Goal: Task Accomplishment & Management: Manage account settings

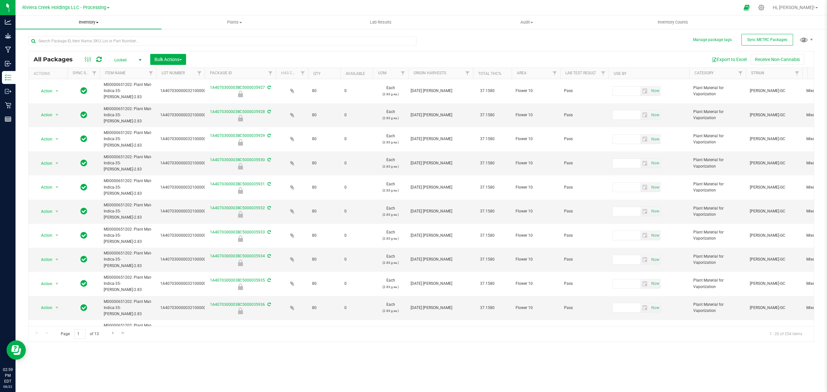
click at [91, 21] on span "Inventory" at bounding box center [89, 22] width 146 height 6
click at [61, 77] on span "From bill of materials" at bounding box center [45, 77] width 58 height 5
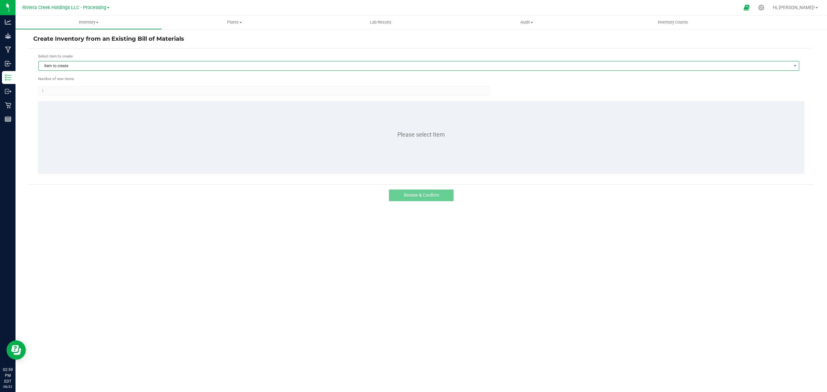
click at [82, 66] on span "Item to create" at bounding box center [415, 65] width 752 height 9
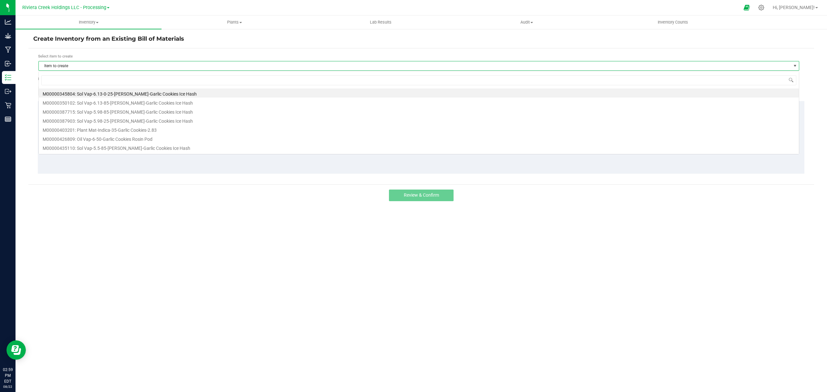
scroll to position [10, 761]
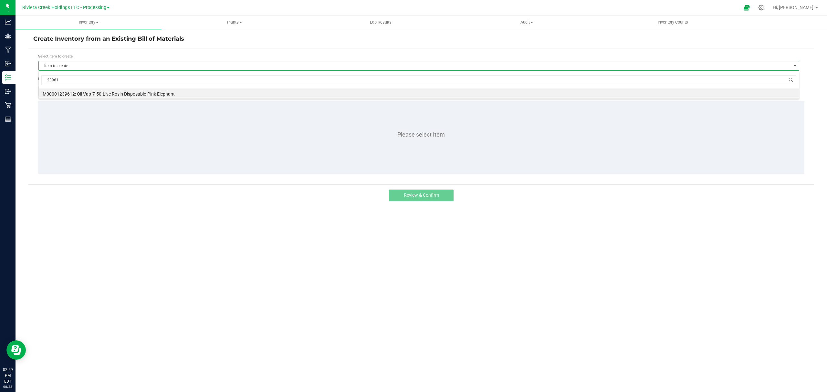
type input "239612"
click at [121, 94] on li "M00001239612: Oil Vap-7-50-Live Rosin Disposable-Pink Elephant" at bounding box center [419, 93] width 760 height 9
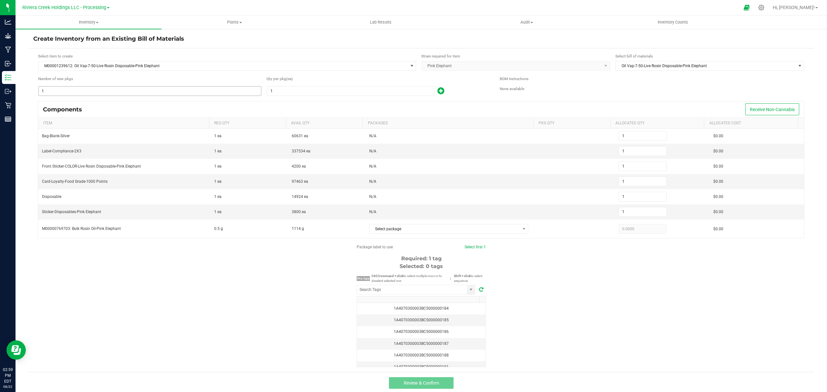
click at [81, 89] on input "1" at bounding box center [150, 91] width 222 height 9
type input "8"
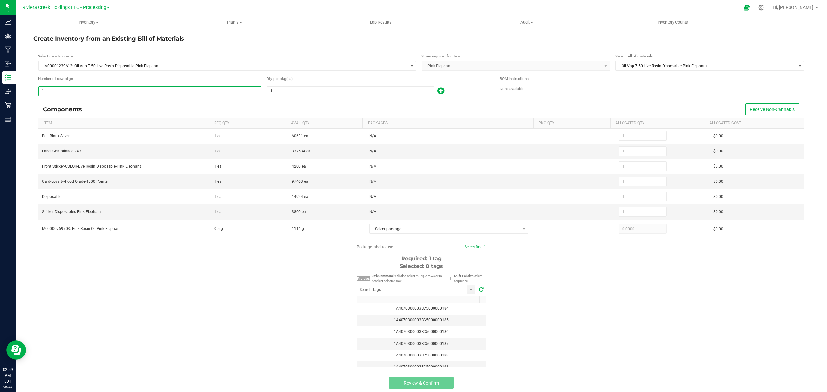
type input "8"
click at [297, 88] on input "1" at bounding box center [350, 91] width 167 height 9
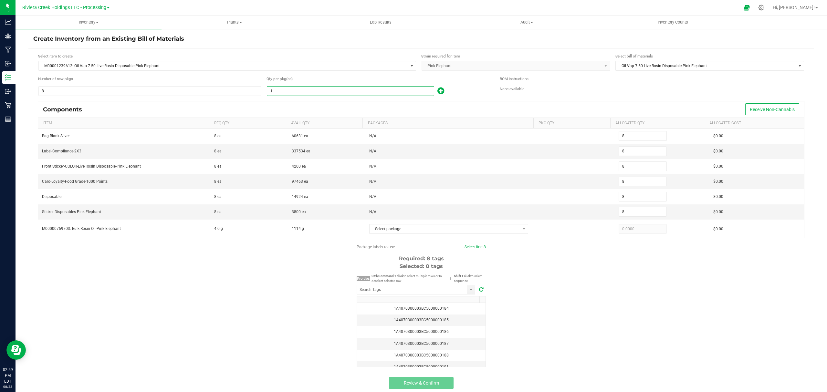
type input "10"
type input "80"
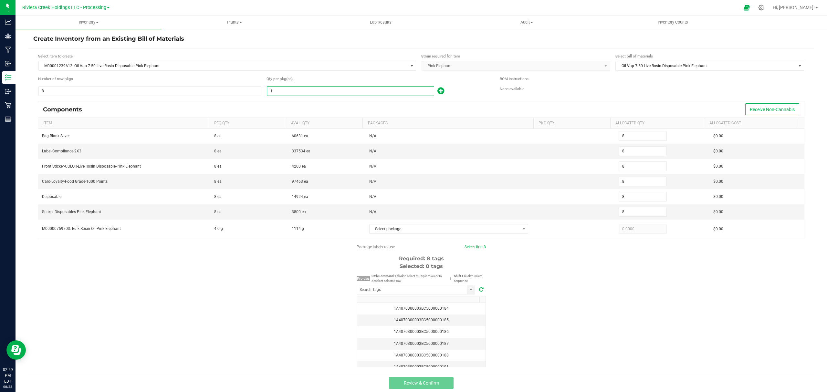
type input "80"
type input "100"
type input "800"
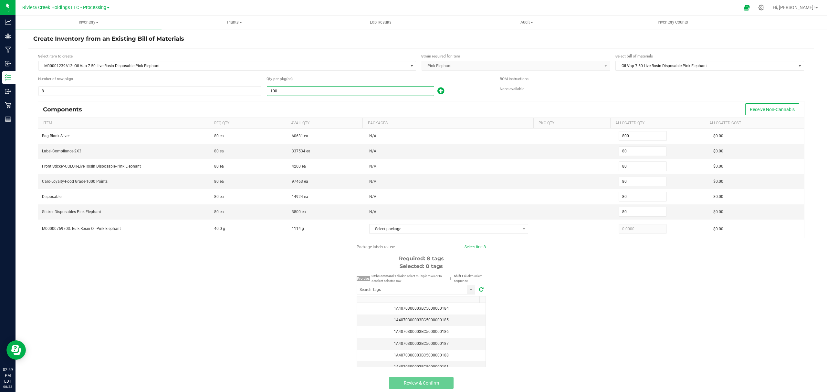
type input "800"
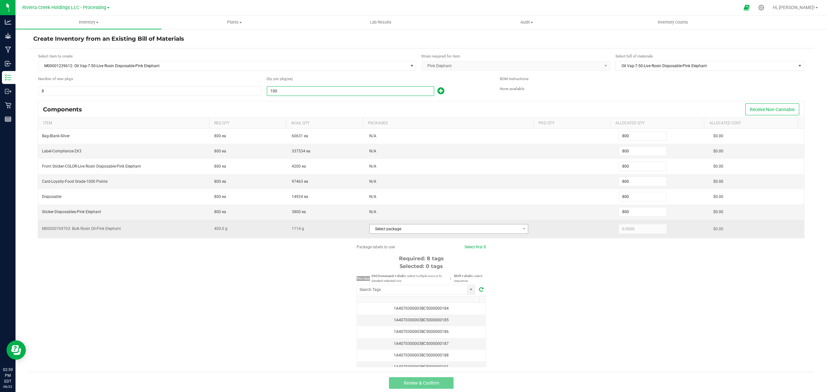
type input "100"
click at [443, 232] on span "Select package" at bounding box center [445, 229] width 151 height 9
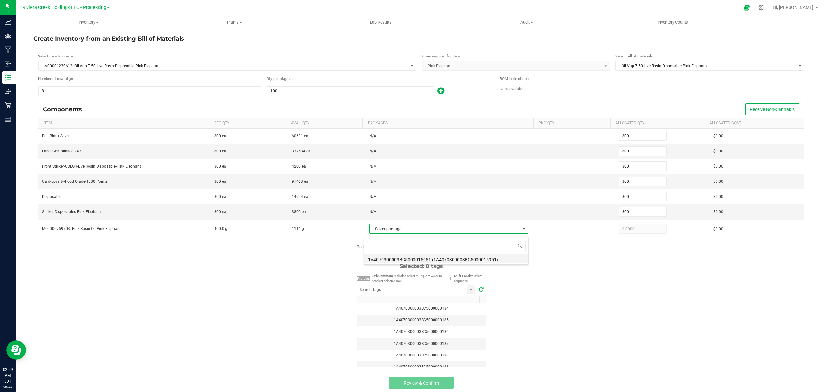
click at [454, 258] on li "1A4070300003BC5000015951 (1A4070300003BC5000015951)" at bounding box center [446, 258] width 164 height 9
type input "400.0000"
click at [431, 293] on input "NO DATA FOUND" at bounding box center [412, 289] width 110 height 9
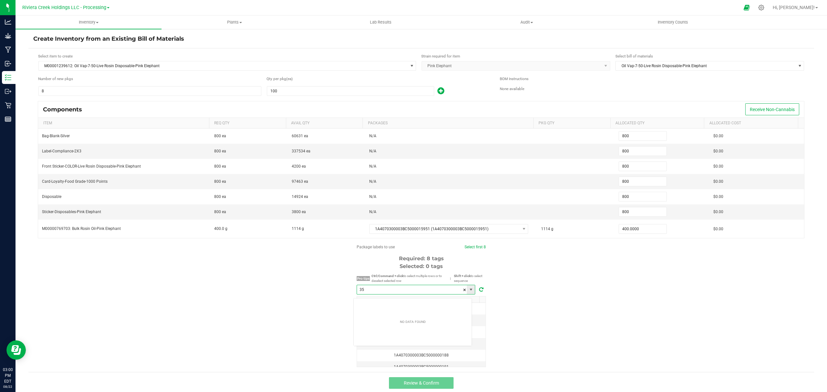
scroll to position [10, 118]
click at [429, 308] on li "1A4070300003BC5000035944" at bounding box center [413, 304] width 118 height 11
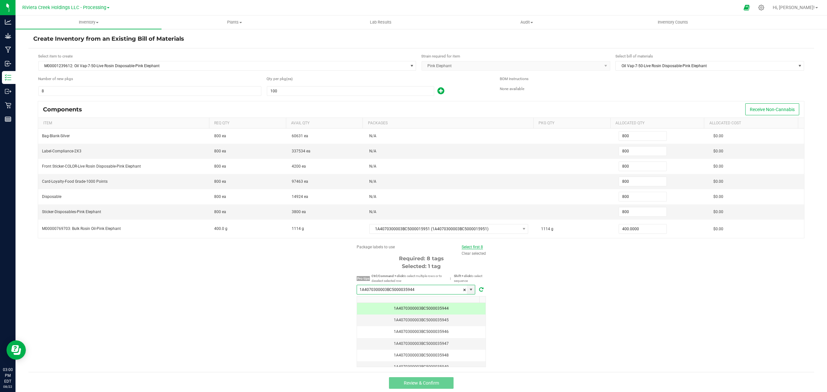
type input "1A4070300003BC5000035944"
click at [470, 249] on link "Select first 8" at bounding box center [472, 247] width 21 height 5
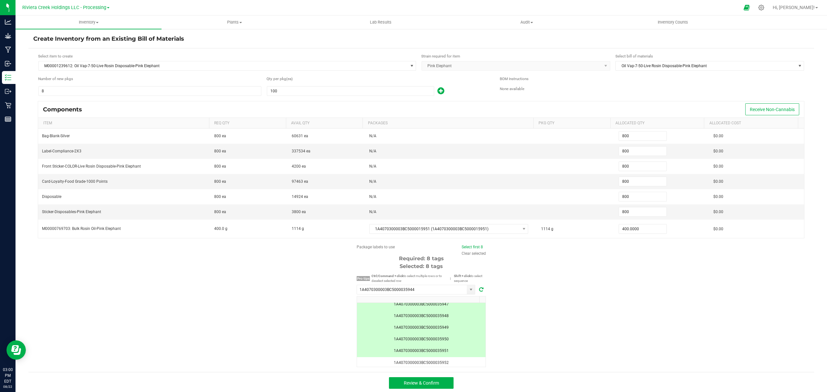
scroll to position [56, 0]
click at [437, 389] on button "Review & Confirm" at bounding box center [421, 383] width 65 height 12
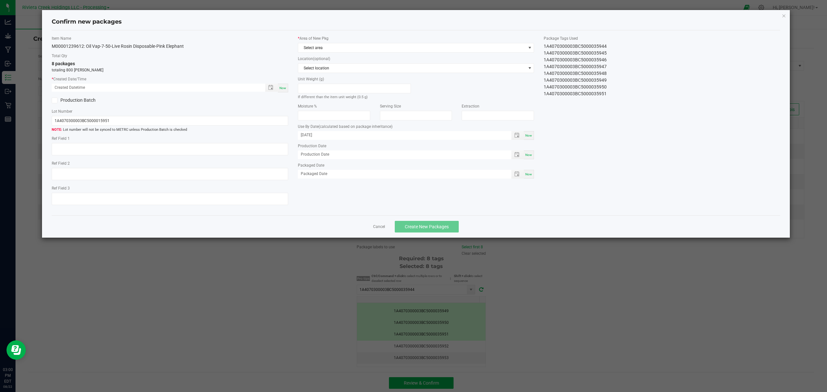
click at [282, 84] on div "Now" at bounding box center [283, 88] width 10 height 9
type input "[DATE] 03:00 PM"
click at [330, 51] on span "Select area" at bounding box center [412, 47] width 228 height 9
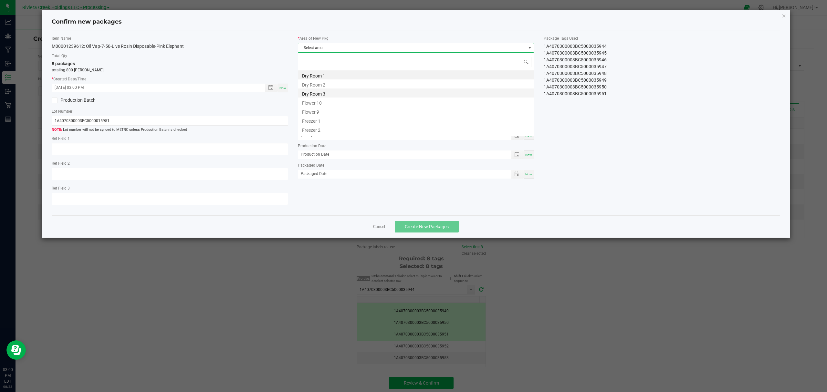
scroll to position [10, 236]
click at [314, 100] on li "Flower 10" at bounding box center [416, 102] width 236 height 9
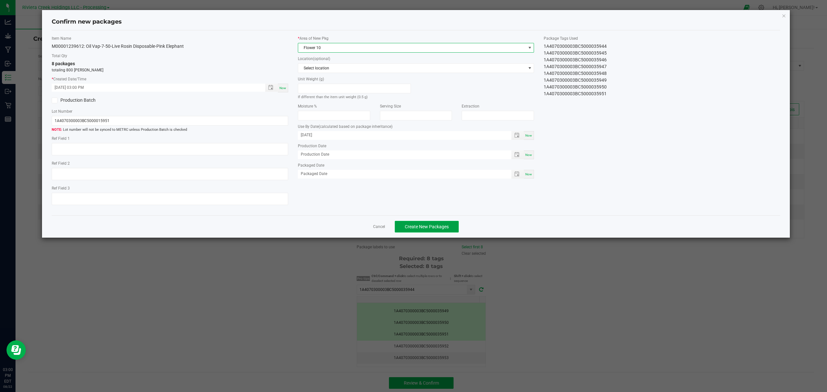
click at [428, 229] on span "Create New Packages" at bounding box center [427, 226] width 44 height 5
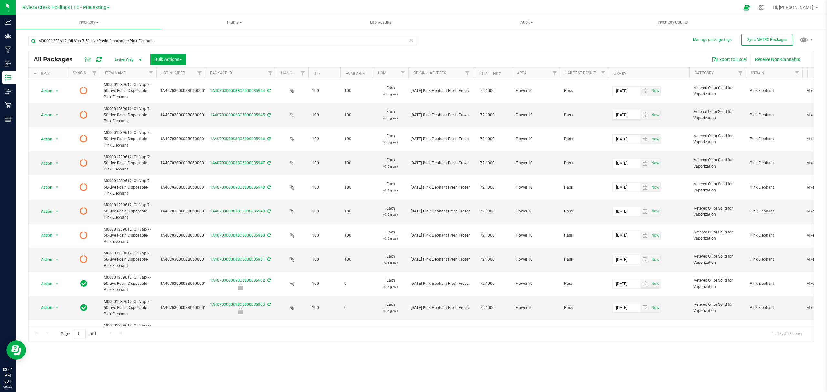
click at [98, 61] on icon at bounding box center [98, 59] width 5 height 6
click at [678, 18] on uib-tab-heading "Inventory Counts" at bounding box center [672, 22] width 145 height 13
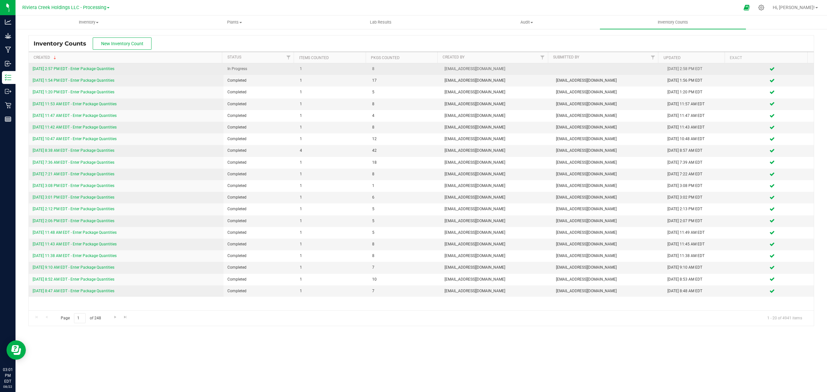
click at [97, 68] on link "[DATE] 2:57 PM EDT - Enter Package Quantities" at bounding box center [74, 69] width 82 height 5
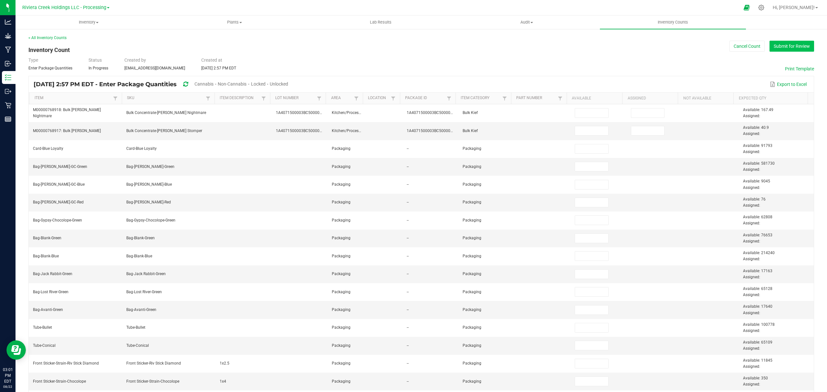
click at [786, 45] on button "Submit for Review" at bounding box center [792, 46] width 45 height 11
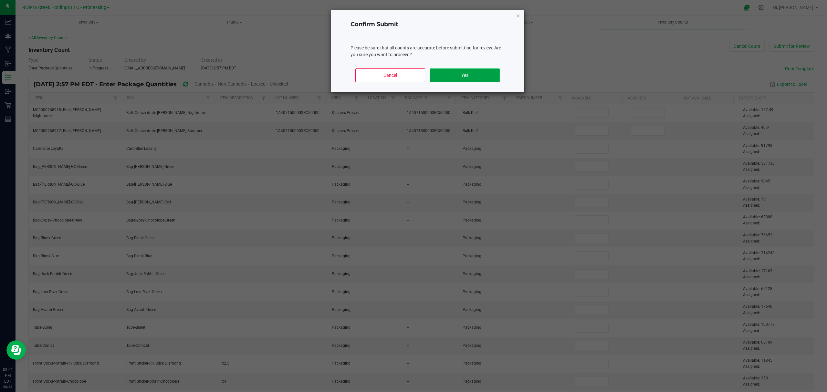
click at [492, 82] on button "Yes" at bounding box center [464, 75] width 69 height 14
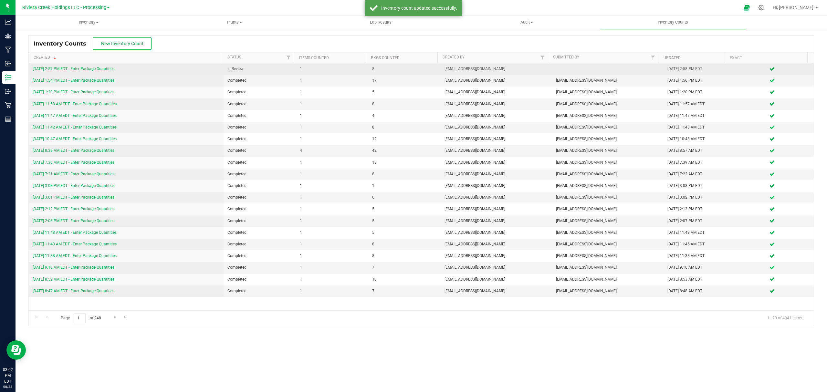
click at [92, 67] on link "[DATE] 2:57 PM EDT - Enter Package Quantities" at bounding box center [74, 69] width 82 height 5
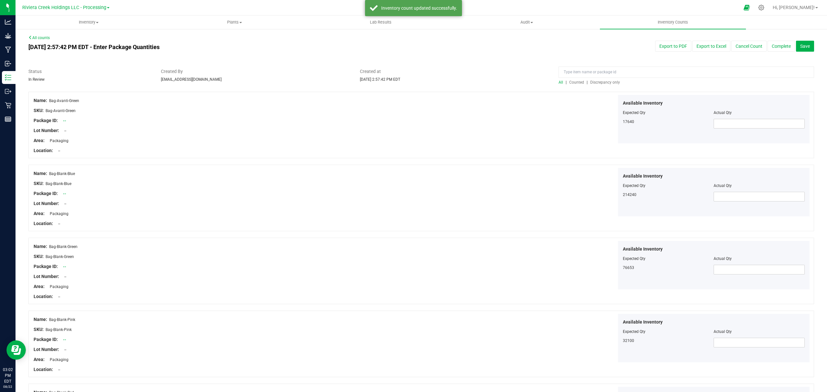
click at [572, 83] on span "Counted" at bounding box center [576, 82] width 15 height 5
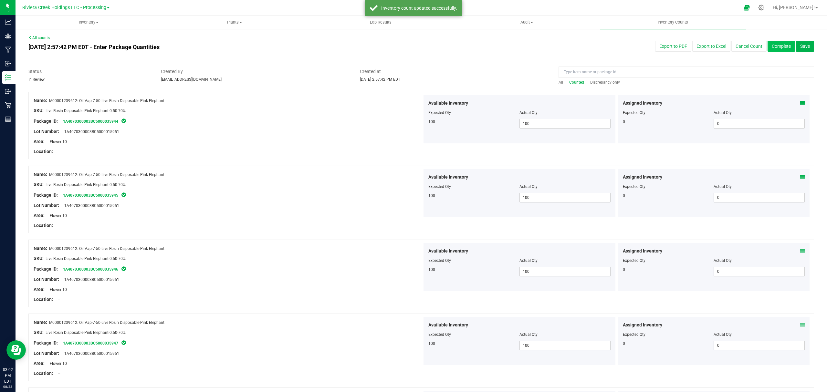
click at [768, 42] on button "Complete" at bounding box center [781, 46] width 27 height 11
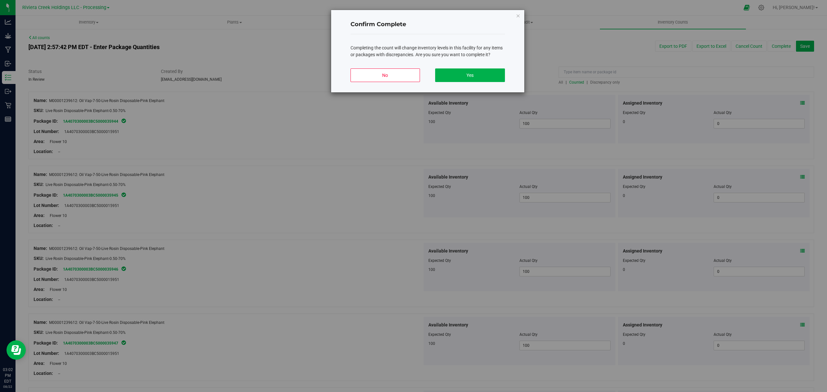
click at [423, 80] on div "No Yes" at bounding box center [428, 77] width 154 height 29
click at [451, 72] on button "Yes" at bounding box center [469, 75] width 69 height 14
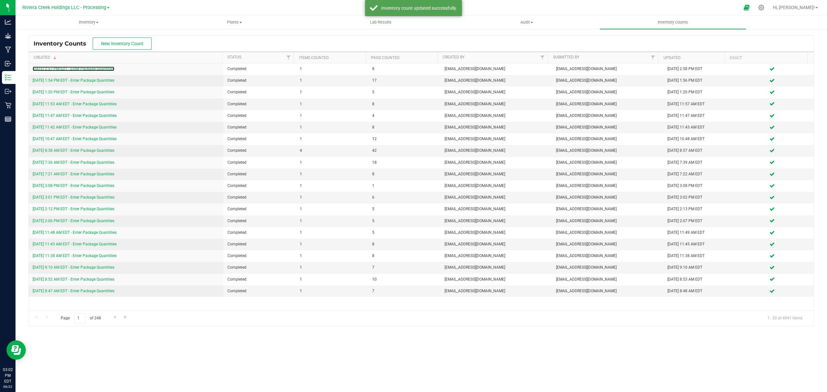
click at [105, 68] on link "[DATE] 2:57 PM EDT - Enter Package Quantities" at bounding box center [74, 69] width 82 height 5
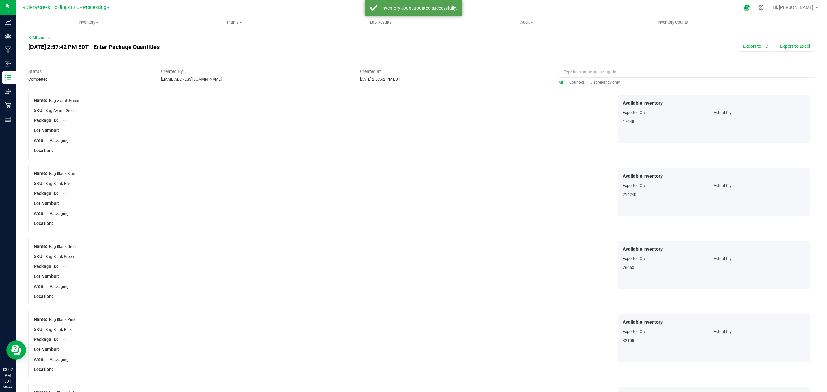
click at [569, 82] on span "Counted" at bounding box center [576, 82] width 15 height 5
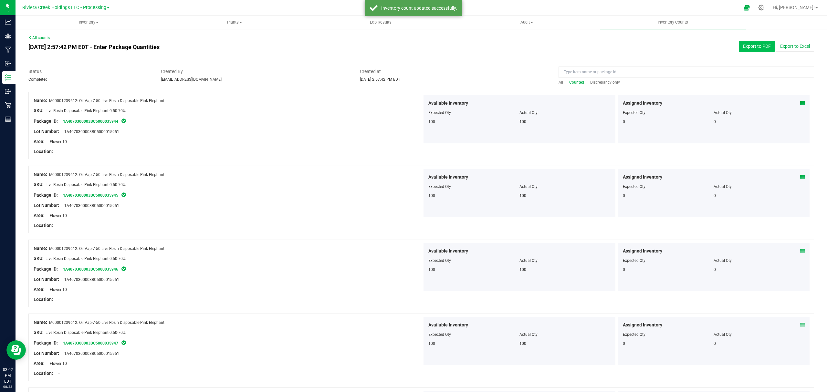
click at [744, 48] on button "Export to PDF" at bounding box center [757, 46] width 36 height 11
click at [84, 21] on span "Inventory" at bounding box center [88, 22] width 145 height 6
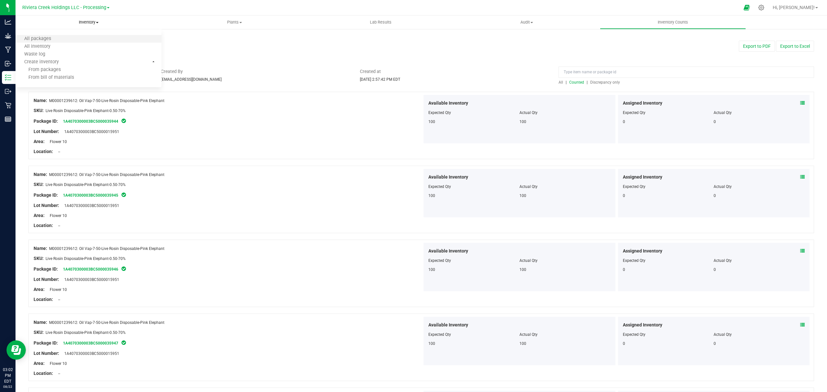
click at [64, 39] on li "All packages" at bounding box center [89, 39] width 146 height 8
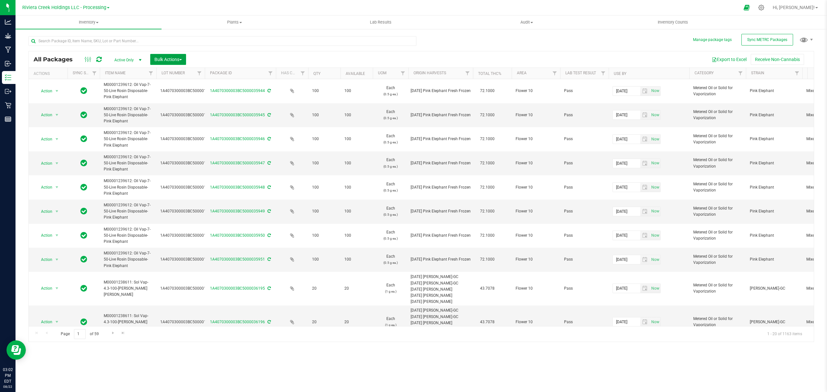
click at [168, 58] on span "Bulk Actions" at bounding box center [167, 59] width 27 height 5
click at [169, 120] on span "Lock/Unlock packages" at bounding box center [176, 121] width 44 height 5
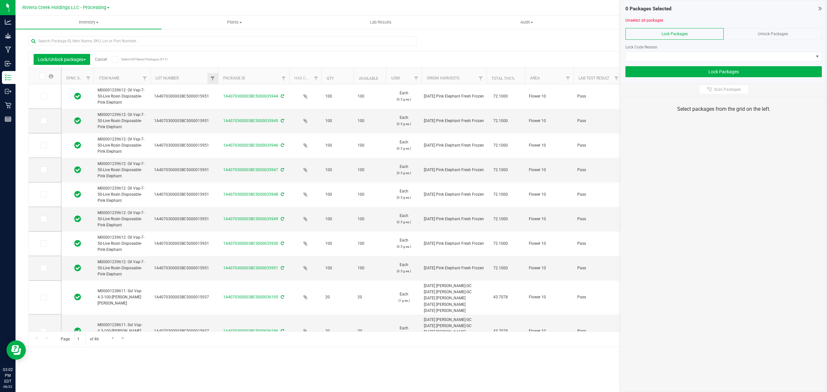
drag, startPoint x: 198, startPoint y: 77, endPoint x: 216, endPoint y: 78, distance: 18.5
click at [43, 96] on icon at bounding box center [43, 96] width 4 height 0
click at [0, 0] on input "checkbox" at bounding box center [0, 0] width 0 height 0
click at [46, 123] on span at bounding box center [43, 121] width 6 height 6
click at [0, 0] on input "checkbox" at bounding box center [0, 0] width 0 height 0
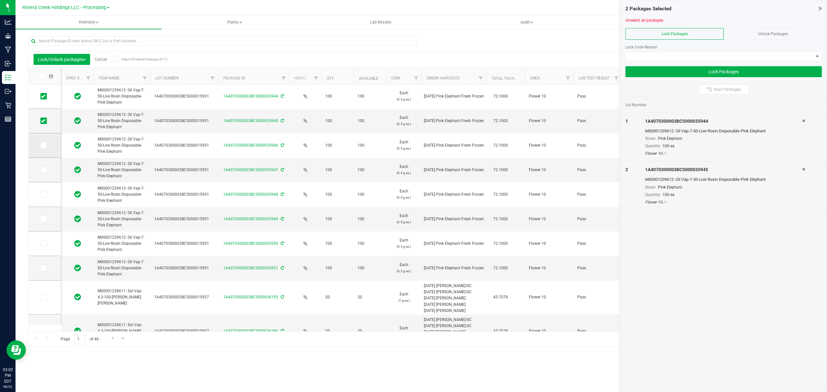
click at [43, 145] on icon at bounding box center [43, 145] width 4 height 0
click at [0, 0] on input "checkbox" at bounding box center [0, 0] width 0 height 0
drag, startPoint x: 43, startPoint y: 167, endPoint x: 45, endPoint y: 189, distance: 21.4
click at [43, 170] on icon at bounding box center [43, 170] width 4 height 0
click at [0, 0] on input "checkbox" at bounding box center [0, 0] width 0 height 0
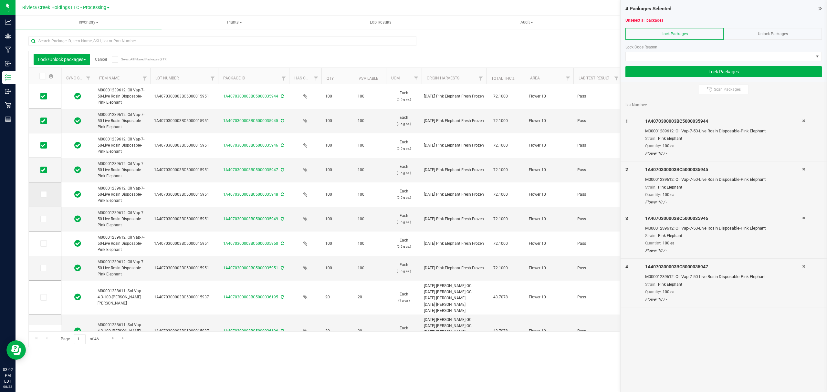
click at [40, 197] on span at bounding box center [43, 194] width 6 height 6
click at [0, 0] on input "checkbox" at bounding box center [0, 0] width 0 height 0
click at [43, 222] on span at bounding box center [43, 219] width 6 height 6
click at [0, 0] on input "checkbox" at bounding box center [0, 0] width 0 height 0
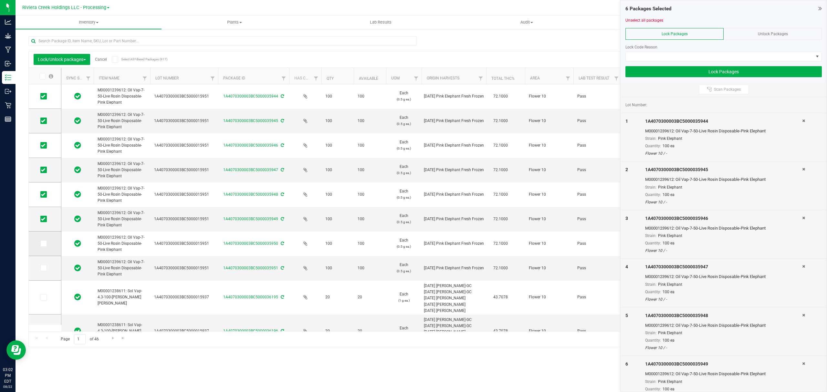
drag, startPoint x: 43, startPoint y: 246, endPoint x: 41, endPoint y: 255, distance: 9.1
click at [43, 246] on span at bounding box center [43, 243] width 6 height 6
click at [0, 0] on input "checkbox" at bounding box center [0, 0] width 0 height 0
click at [40, 267] on span at bounding box center [43, 268] width 6 height 6
click at [0, 0] on input "checkbox" at bounding box center [0, 0] width 0 height 0
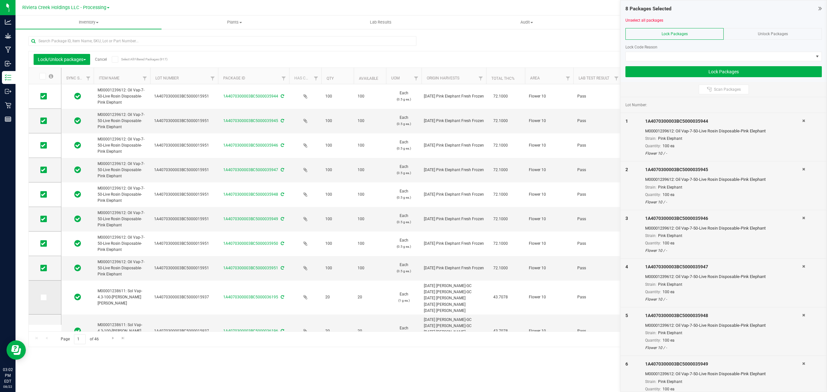
click at [43, 298] on icon at bounding box center [43, 298] width 4 height 0
click at [0, 0] on input "checkbox" at bounding box center [0, 0] width 0 height 0
click at [42, 298] on icon at bounding box center [43, 298] width 4 height 0
click at [0, 0] on input "checkbox" at bounding box center [0, 0] width 0 height 0
click at [661, 58] on span at bounding box center [720, 56] width 188 height 9
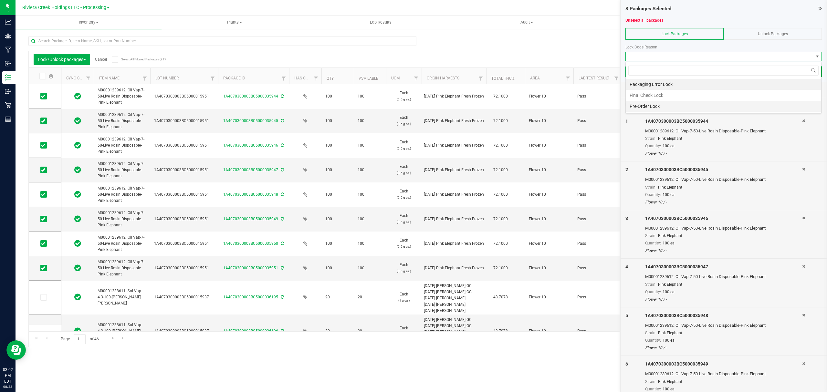
scroll to position [10, 196]
click at [641, 94] on li "Final Check Lock" at bounding box center [723, 95] width 195 height 11
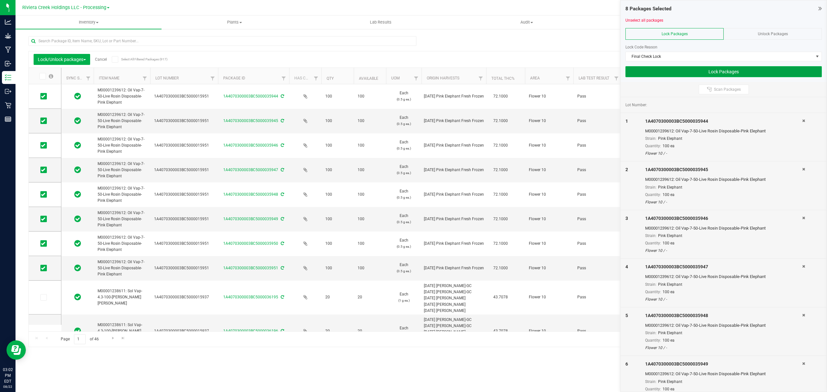
click at [646, 70] on button "Lock Packages" at bounding box center [723, 71] width 196 height 11
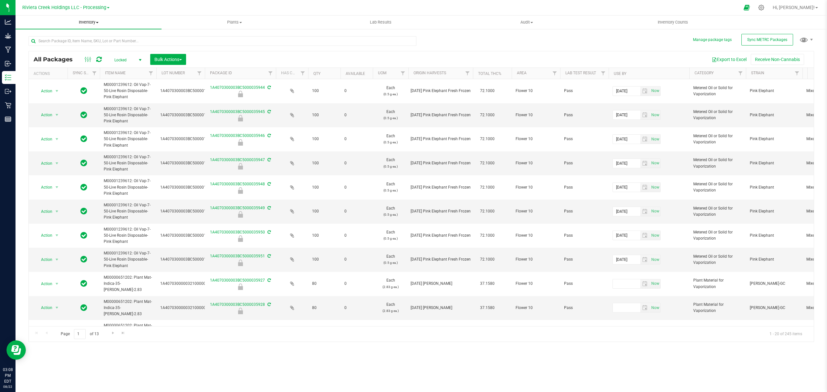
drag, startPoint x: 82, startPoint y: 26, endPoint x: 77, endPoint y: 27, distance: 4.9
click at [82, 26] on uib-tab-heading "Inventory All packages All inventory Waste log Create inventory" at bounding box center [89, 23] width 146 height 14
click at [60, 75] on span "From bill of materials" at bounding box center [45, 77] width 58 height 5
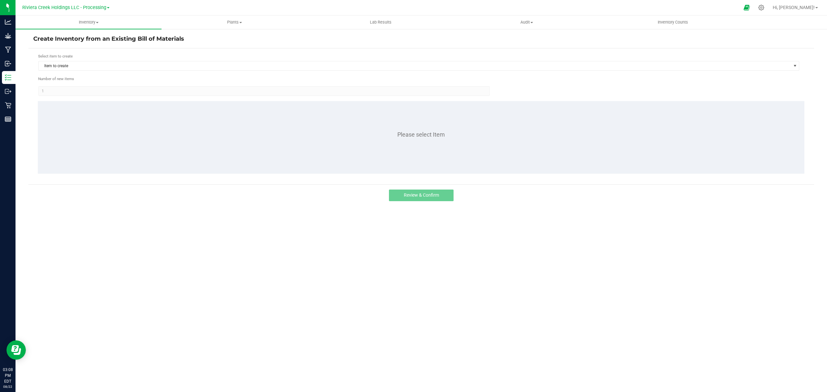
click at [71, 71] on form "Select item to create Item to create Number of new items 1 Please select Item" at bounding box center [421, 116] width 776 height 126
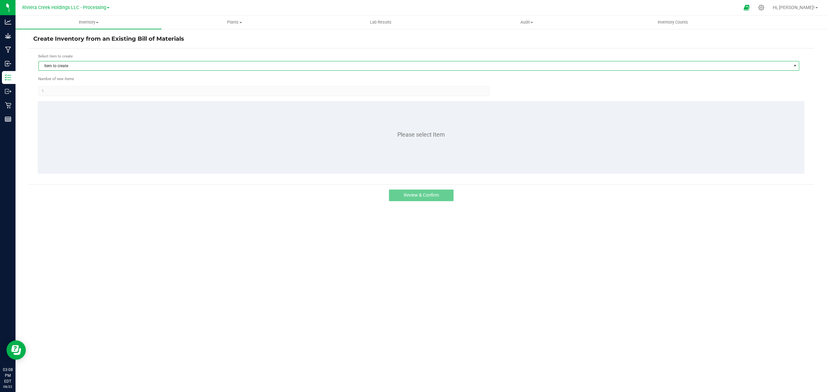
click at [84, 65] on span "Item to create" at bounding box center [415, 65] width 752 height 9
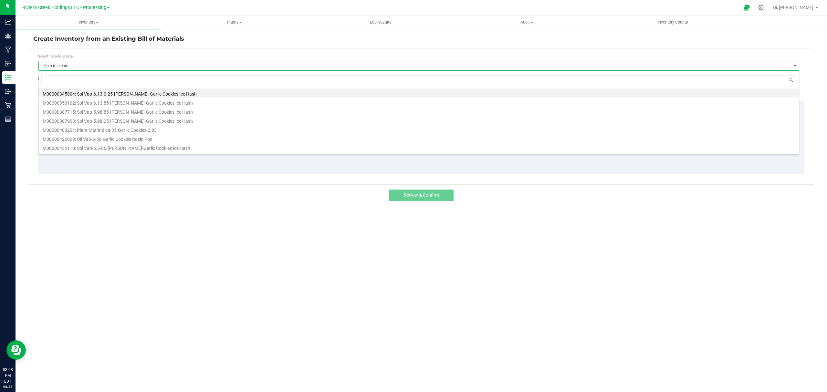
scroll to position [10, 761]
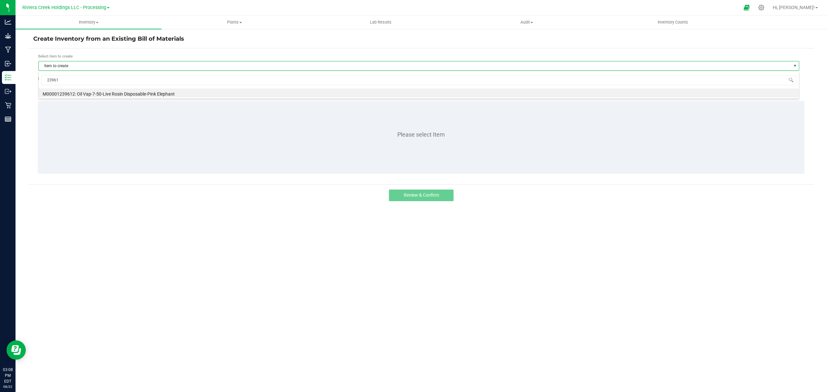
type input "239612"
click at [99, 92] on li "M00001239612: Oil Vap-7-50-Live Rosin Disposable-Pink Elephant" at bounding box center [419, 93] width 760 height 9
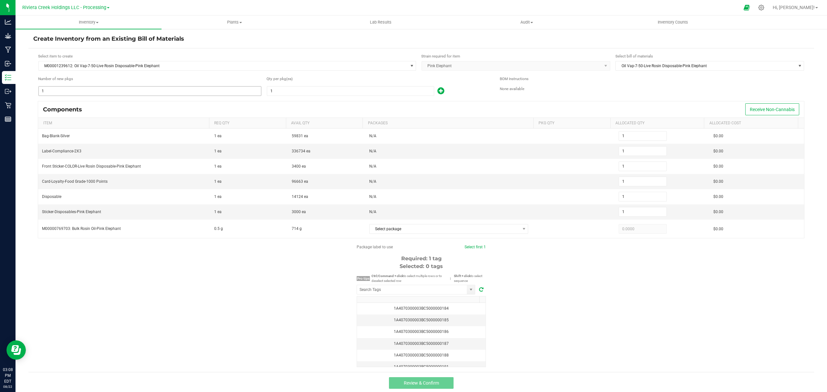
click at [98, 94] on input "1" at bounding box center [150, 91] width 222 height 9
type input "7"
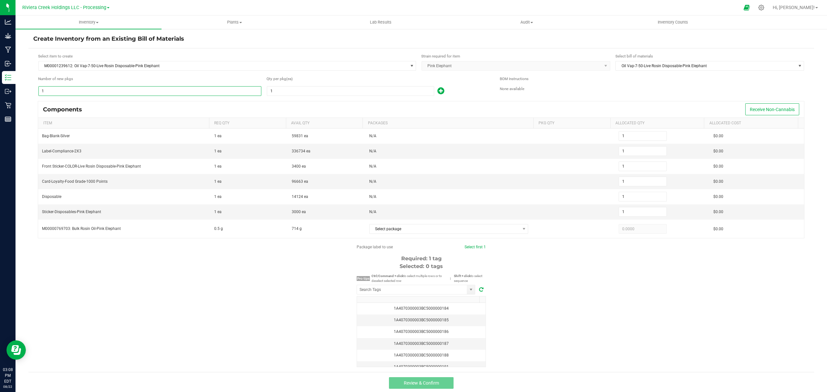
type input "7"
click at [337, 94] on input "1" at bounding box center [350, 91] width 167 height 9
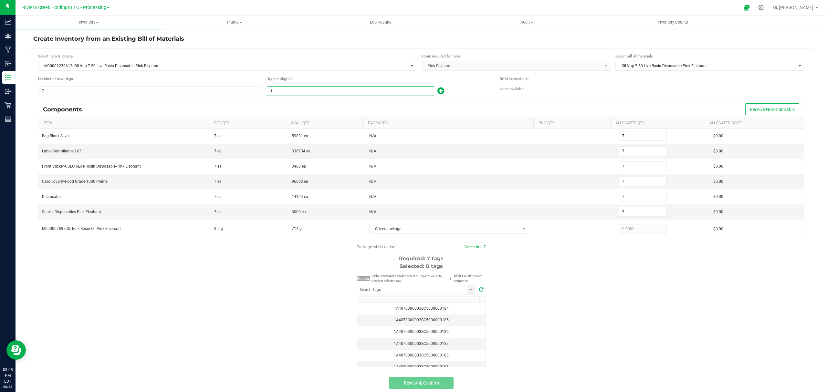
type input "10"
type input "70"
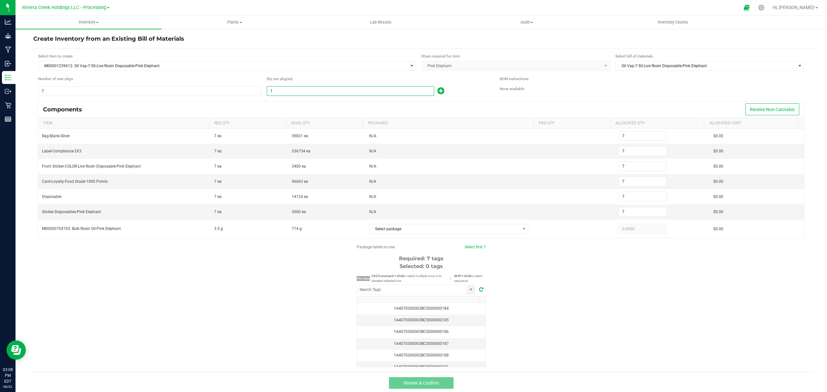
type input "70"
type input "100"
type input "700"
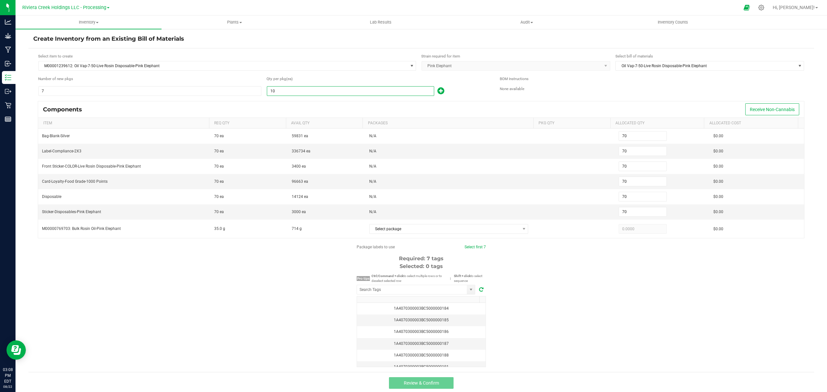
type input "700"
type input "100"
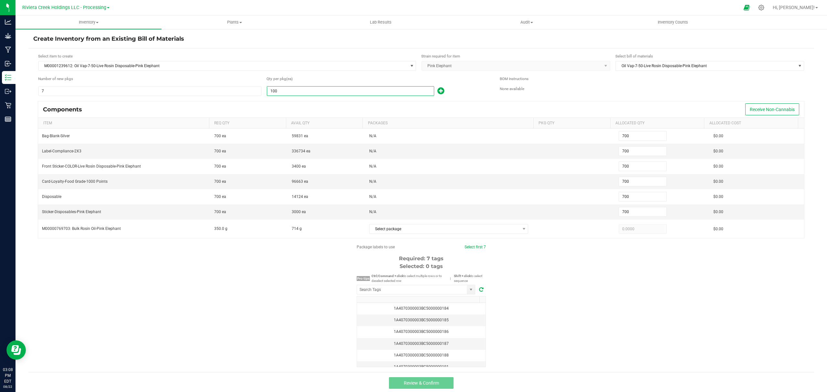
click at [464, 93] on div "100" at bounding box center [379, 91] width 224 height 10
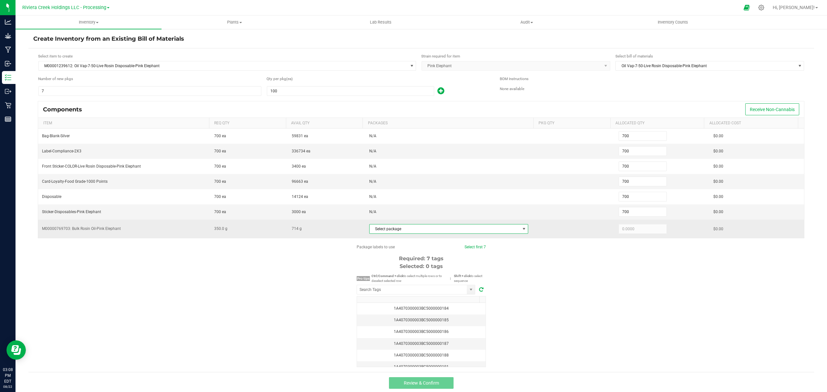
click at [435, 231] on span "Select package" at bounding box center [445, 229] width 151 height 9
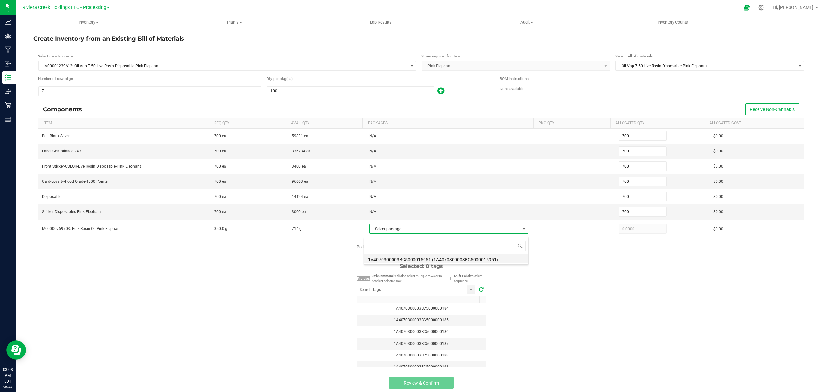
click at [441, 255] on li "1A4070300003BC5000015951 (1A4070300003BC5000015951)" at bounding box center [446, 258] width 164 height 9
type input "350.0000"
click at [427, 294] on input "NO DATA FOUND" at bounding box center [412, 289] width 110 height 9
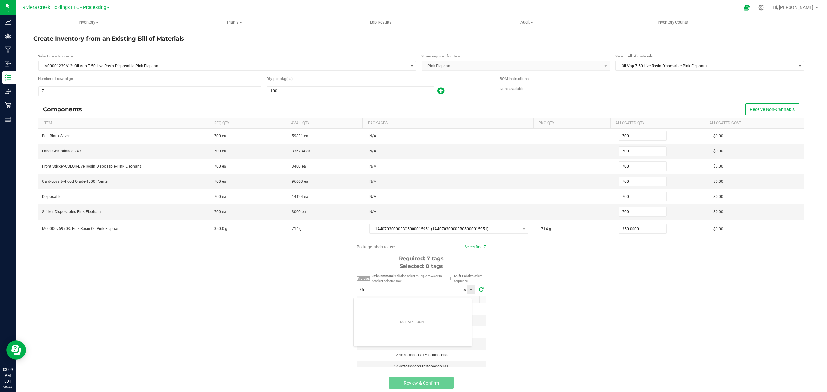
scroll to position [10, 118]
click at [423, 300] on li "1A4070300003BC5000035952" at bounding box center [413, 304] width 118 height 11
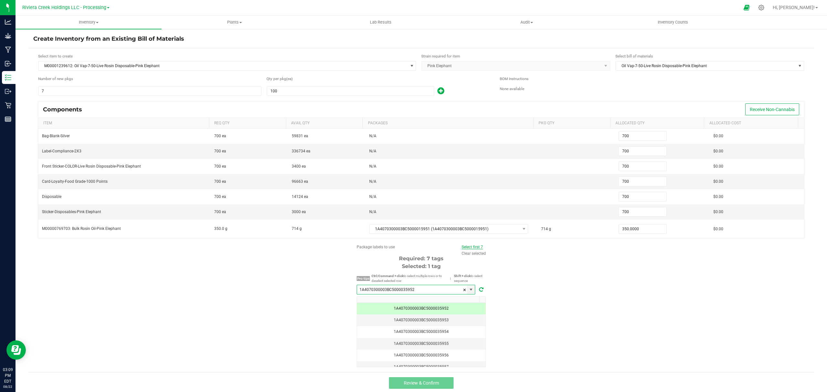
type input "1A4070300003BC5000035952"
click at [464, 249] on link "Select first 7" at bounding box center [472, 247] width 21 height 5
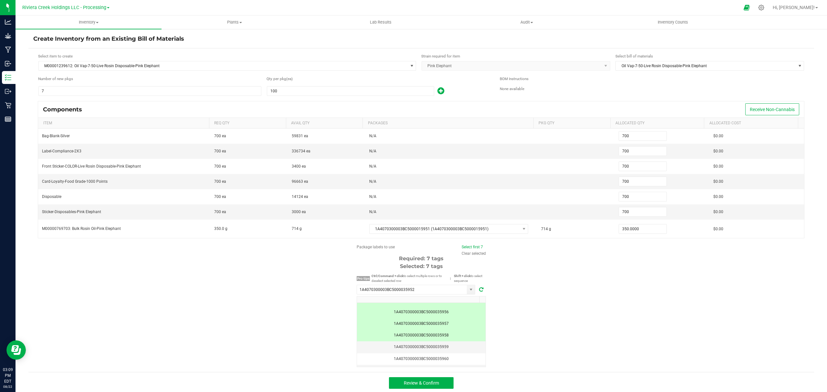
scroll to position [56, 0]
click at [444, 385] on button "Review & Confirm" at bounding box center [421, 383] width 65 height 12
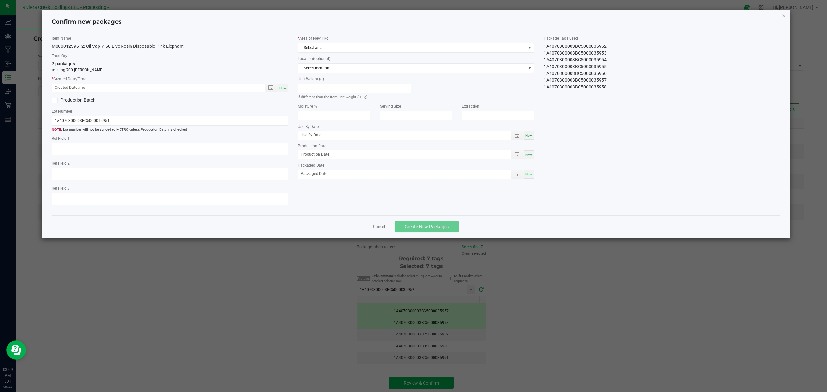
type input "[DATE]"
click at [282, 87] on span "Now" at bounding box center [282, 88] width 7 height 4
type input "[DATE] 03:09 PM"
click at [331, 45] on span "Select area" at bounding box center [412, 47] width 228 height 9
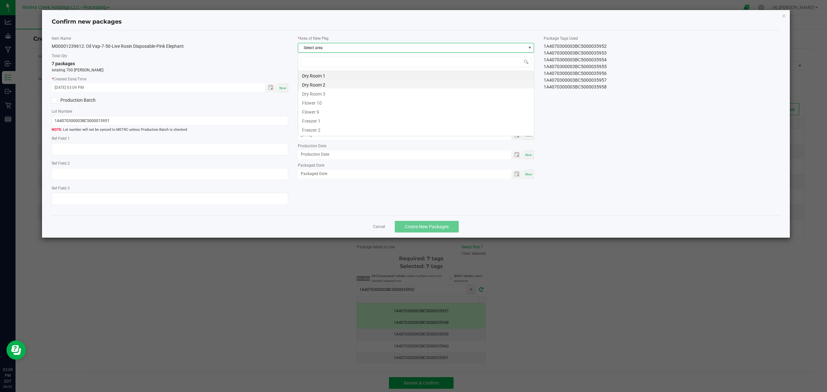
scroll to position [10, 236]
click at [313, 98] on li "Flower 10" at bounding box center [416, 102] width 236 height 9
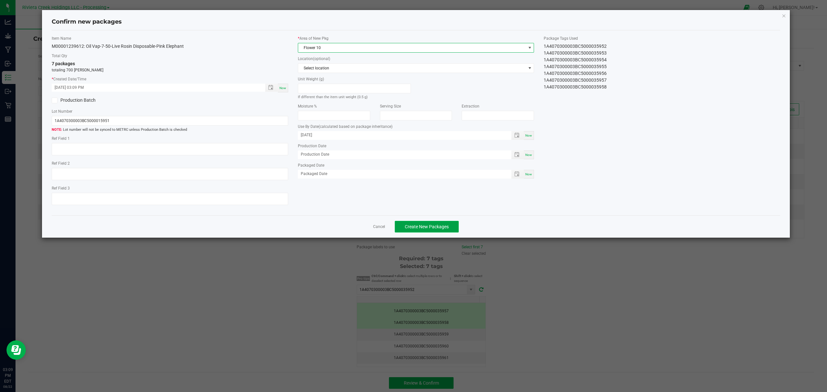
click at [439, 229] on span "Create New Packages" at bounding box center [427, 226] width 44 height 5
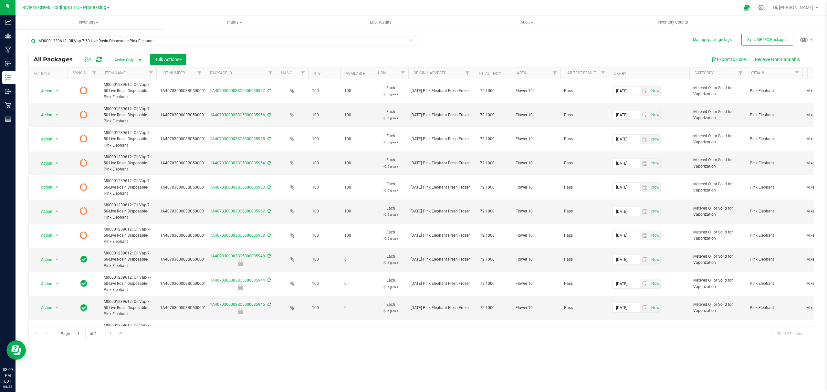
click at [97, 58] on icon at bounding box center [98, 59] width 5 height 6
click at [671, 23] on span "Inventory Counts" at bounding box center [673, 22] width 48 height 6
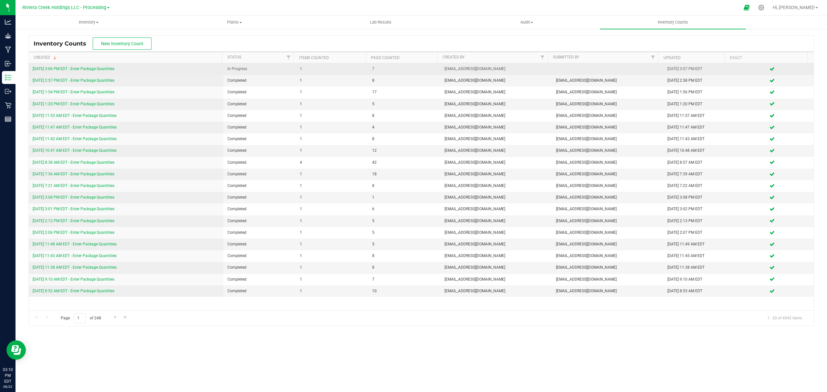
click at [89, 69] on link "[DATE] 3:06 PM EDT - Enter Package Quantities" at bounding box center [74, 69] width 82 height 5
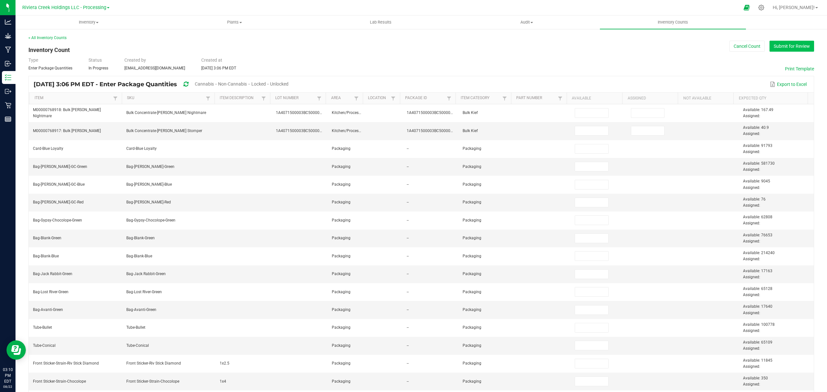
click at [770, 45] on button "Submit for Review" at bounding box center [792, 46] width 45 height 11
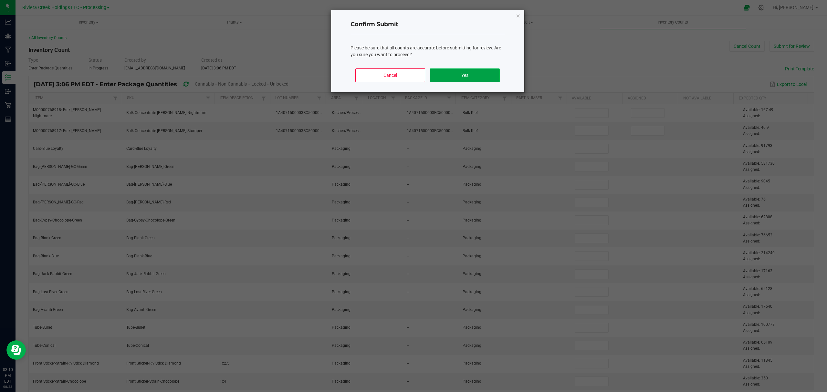
click at [480, 70] on button "Yes" at bounding box center [464, 75] width 69 height 14
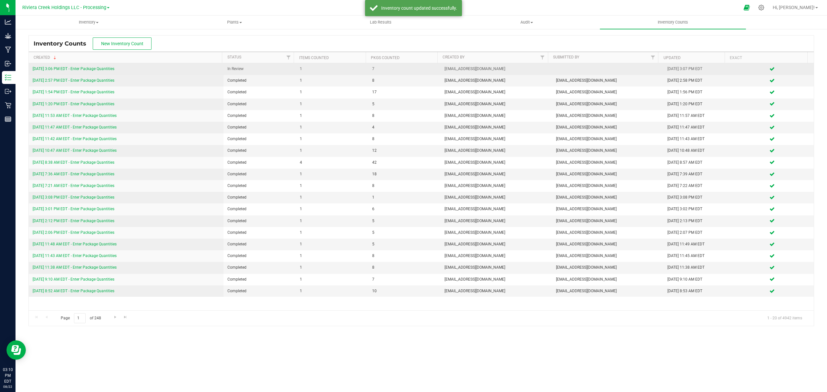
click at [83, 70] on link "[DATE] 3:06 PM EDT - Enter Package Quantities" at bounding box center [74, 69] width 82 height 5
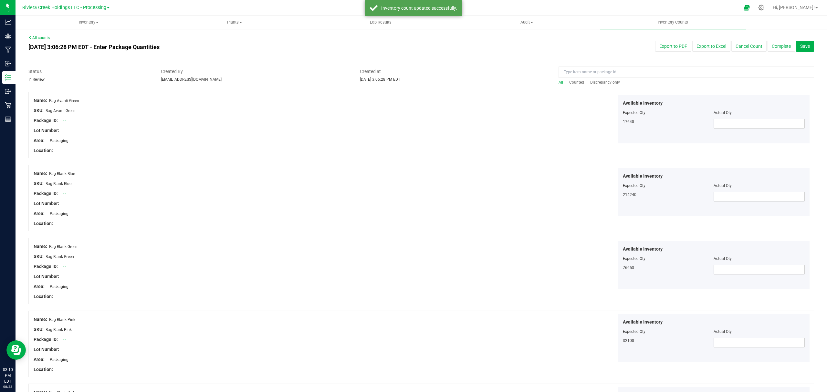
click at [575, 80] on span "Counted" at bounding box center [576, 82] width 15 height 5
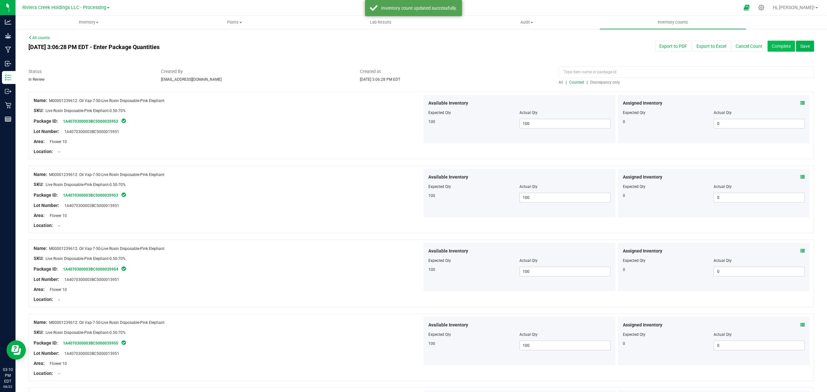
click at [776, 42] on button "Complete" at bounding box center [781, 46] width 27 height 11
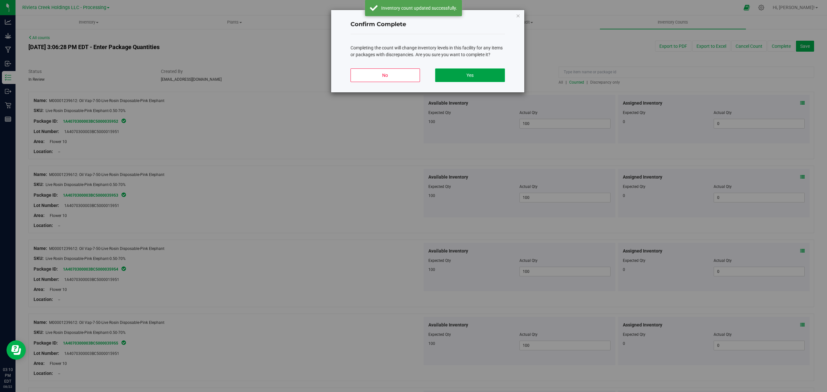
click at [475, 74] on button "Yes" at bounding box center [469, 75] width 69 height 14
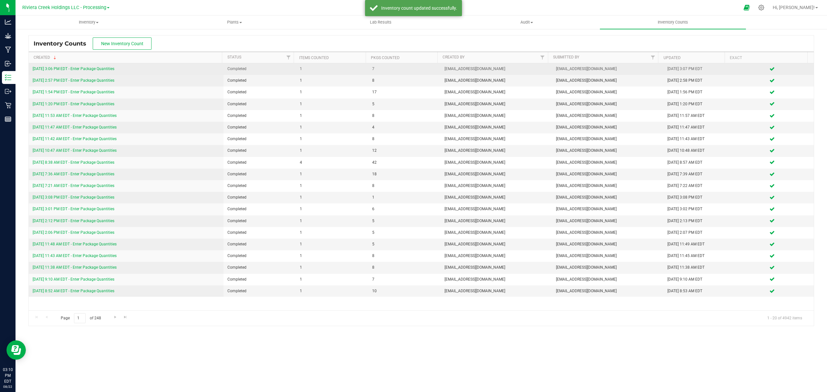
click at [94, 70] on link "[DATE] 3:06 PM EDT - Enter Package Quantities" at bounding box center [74, 69] width 82 height 5
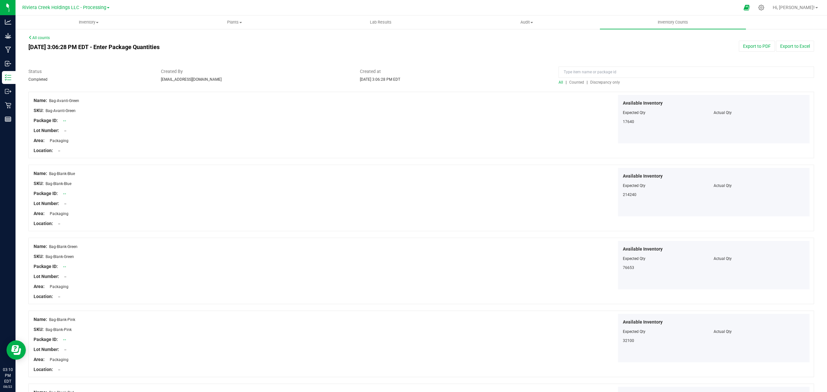
click at [573, 82] on span "Counted" at bounding box center [576, 82] width 15 height 5
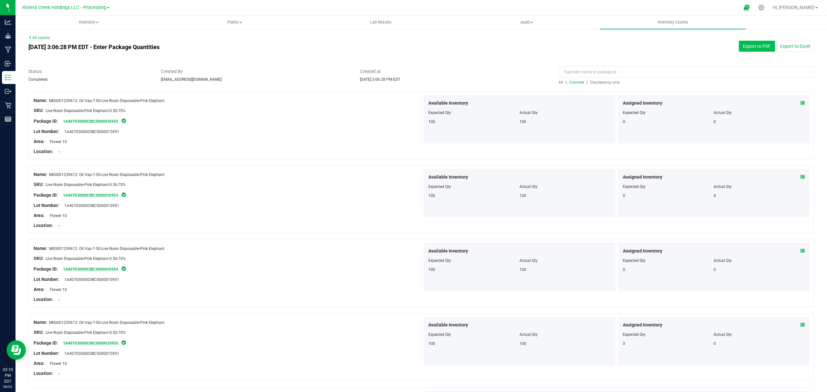
click at [752, 43] on button "Export to PDF" at bounding box center [757, 46] width 36 height 11
click at [80, 21] on span "Inventory" at bounding box center [88, 22] width 145 height 6
click at [68, 38] on li "All packages" at bounding box center [89, 39] width 146 height 8
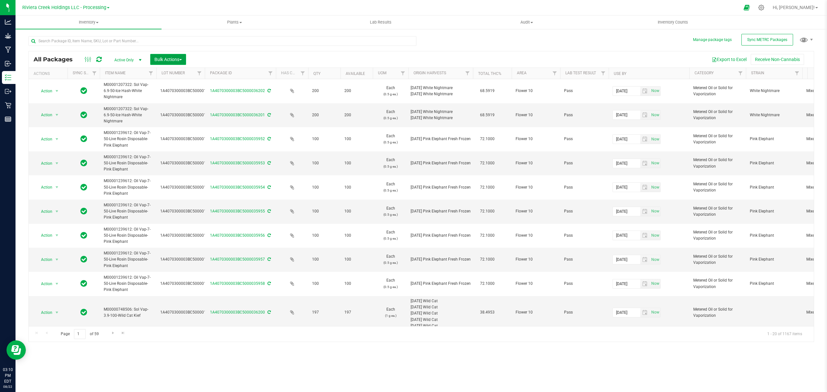
click at [169, 57] on span "Bulk Actions" at bounding box center [167, 59] width 27 height 5
click at [178, 123] on span "Lock/Unlock packages" at bounding box center [176, 121] width 44 height 5
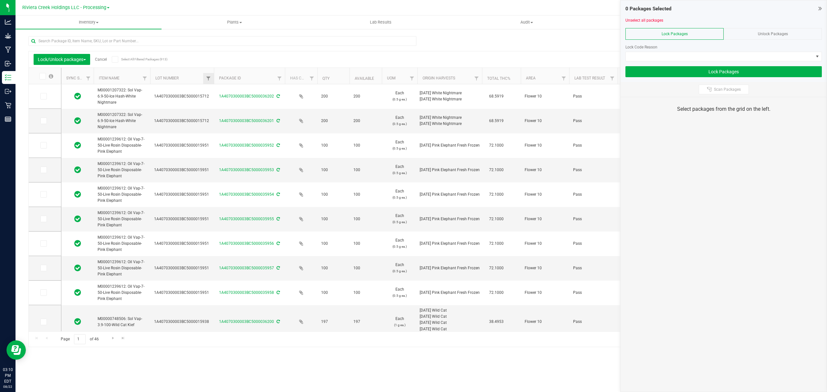
drag, startPoint x: 198, startPoint y: 78, endPoint x: 211, endPoint y: 83, distance: 13.9
click at [43, 145] on icon at bounding box center [43, 145] width 4 height 0
click at [0, 0] on input "checkbox" at bounding box center [0, 0] width 0 height 0
click at [43, 170] on icon at bounding box center [43, 170] width 4 height 0
click at [0, 0] on input "checkbox" at bounding box center [0, 0] width 0 height 0
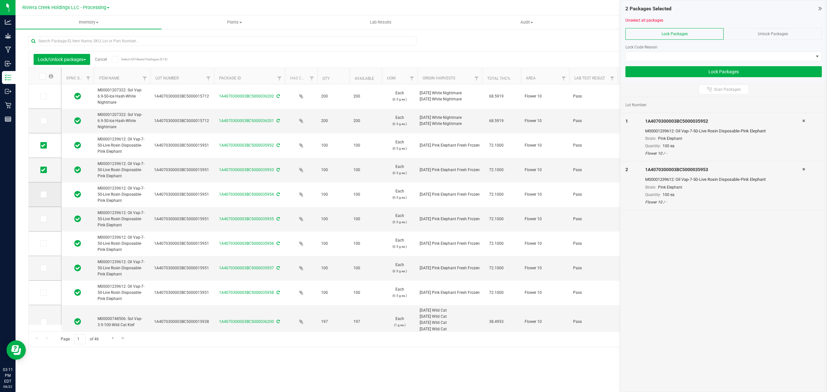
click at [40, 194] on span at bounding box center [43, 194] width 6 height 6
click at [0, 0] on input "checkbox" at bounding box center [0, 0] width 0 height 0
drag, startPoint x: 43, startPoint y: 217, endPoint x: 41, endPoint y: 223, distance: 5.6
click at [43, 219] on icon at bounding box center [43, 219] width 4 height 0
click at [0, 0] on input "checkbox" at bounding box center [0, 0] width 0 height 0
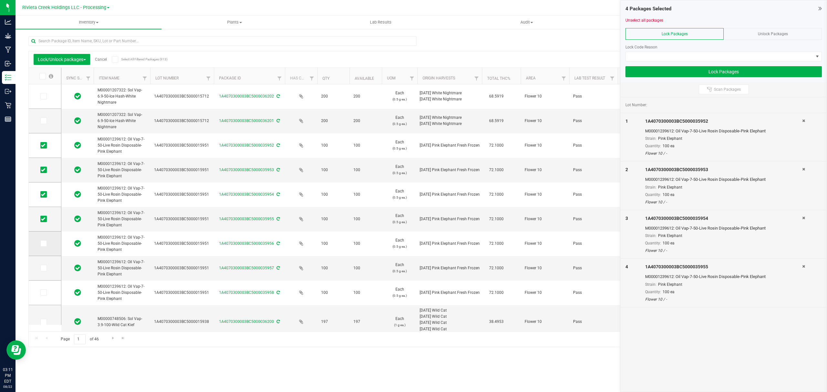
drag, startPoint x: 42, startPoint y: 243, endPoint x: 43, endPoint y: 248, distance: 4.9
click at [42, 244] on icon at bounding box center [43, 244] width 4 height 0
click at [0, 0] on input "checkbox" at bounding box center [0, 0] width 0 height 0
click at [44, 268] on icon at bounding box center [43, 268] width 4 height 0
click at [0, 0] on input "checkbox" at bounding box center [0, 0] width 0 height 0
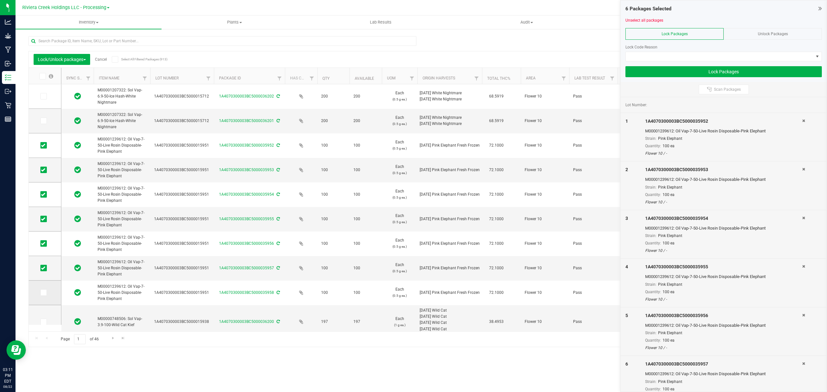
click at [45, 295] on span at bounding box center [43, 292] width 6 height 6
click at [0, 0] on input "checkbox" at bounding box center [0, 0] width 0 height 0
click at [713, 54] on span at bounding box center [720, 56] width 188 height 9
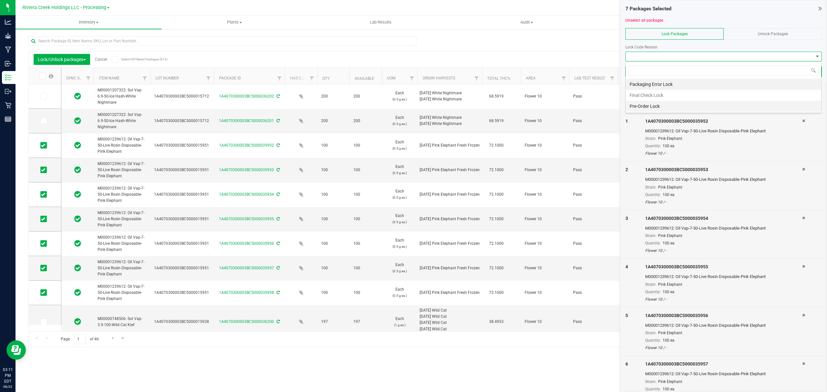
scroll to position [10, 196]
click at [653, 93] on li "Final Check Lock" at bounding box center [723, 95] width 195 height 11
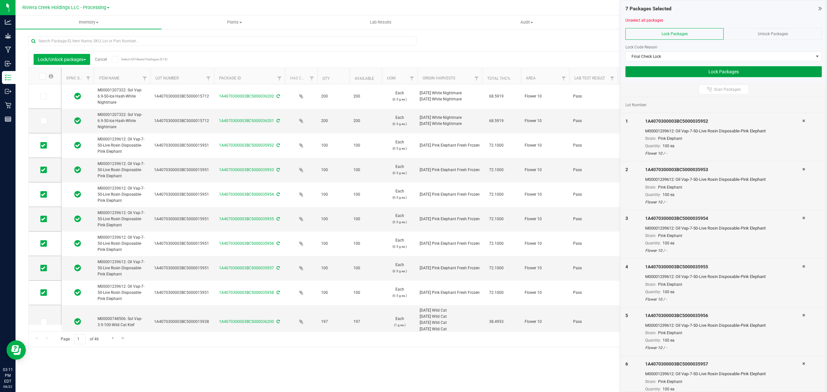
click at [653, 76] on button "Lock Packages" at bounding box center [723, 71] width 196 height 11
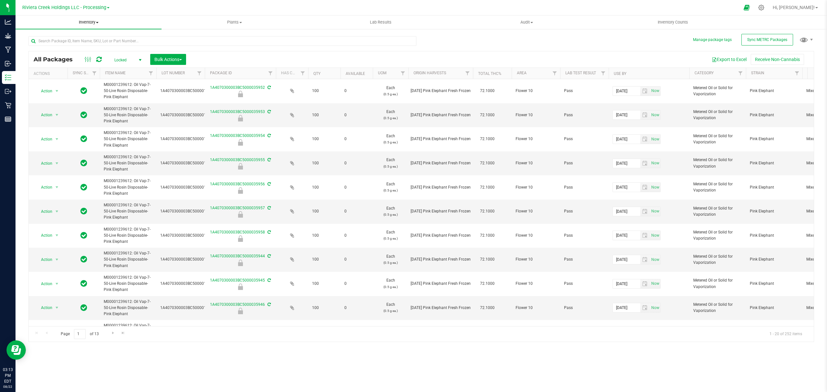
drag, startPoint x: 96, startPoint y: 19, endPoint x: 92, endPoint y: 22, distance: 4.1
click at [95, 19] on span "Inventory" at bounding box center [89, 22] width 146 height 6
click at [66, 75] on span "From bill of materials" at bounding box center [45, 77] width 58 height 5
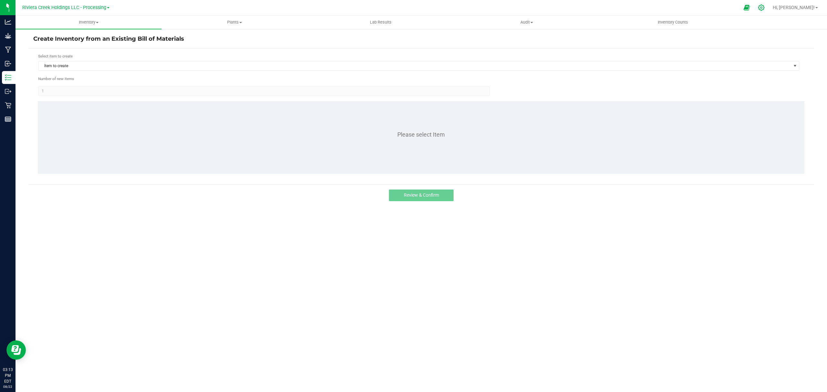
click at [765, 6] on icon at bounding box center [761, 7] width 7 height 7
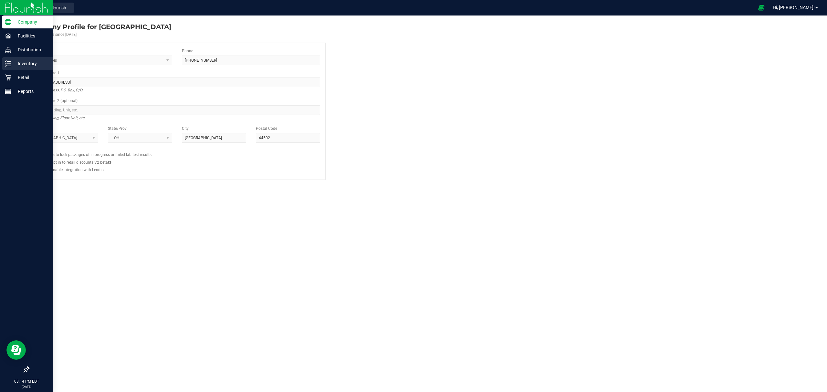
click at [4, 62] on div "Inventory" at bounding box center [27, 63] width 51 height 13
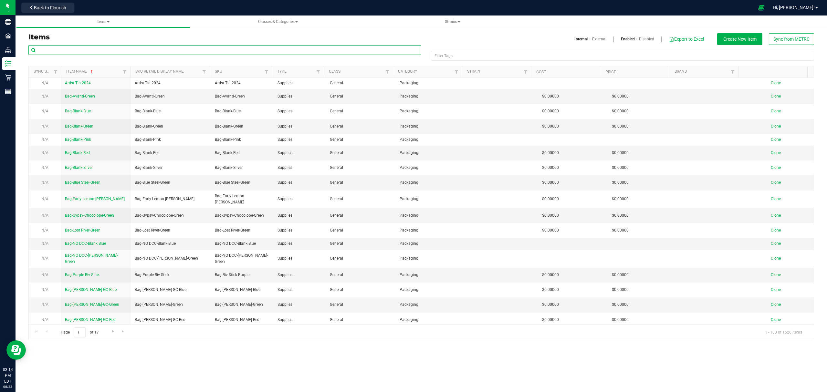
click at [88, 52] on input "text" at bounding box center [224, 50] width 393 height 10
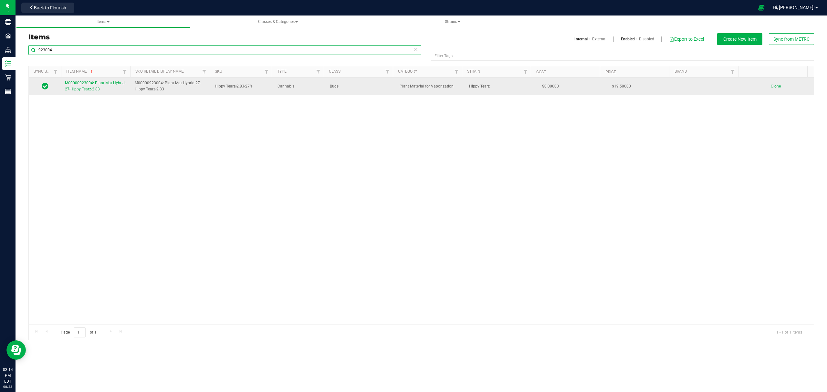
type input "923004"
click at [87, 88] on span "M00000923004: Plant Mat-Hybrid-27-Hippy Tearz-2.83" at bounding box center [95, 86] width 61 height 11
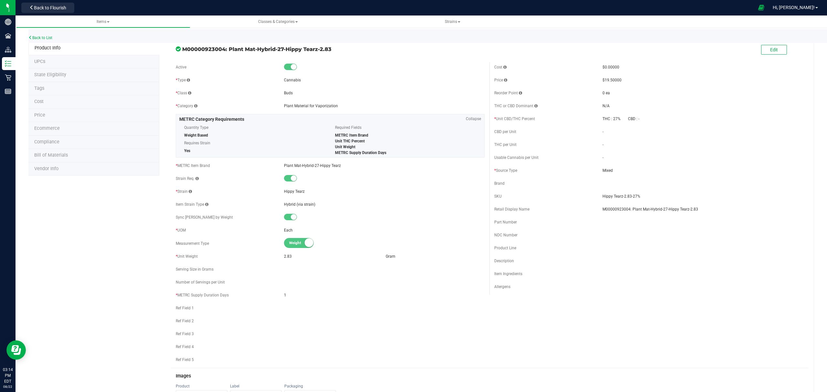
click at [61, 157] on span "Bill of Materials" at bounding box center [51, 154] width 34 height 5
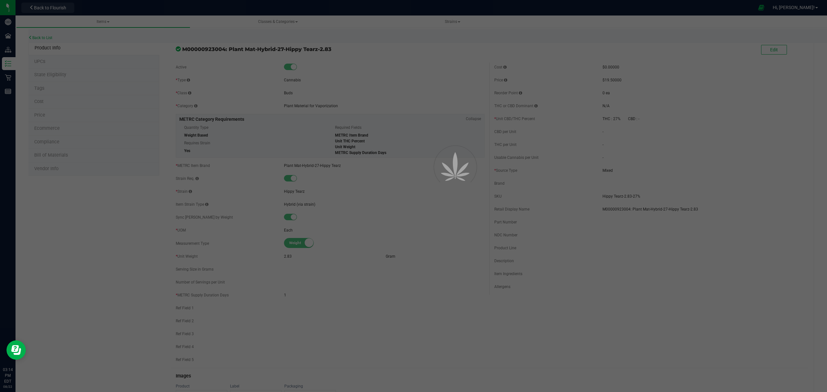
select select "404"
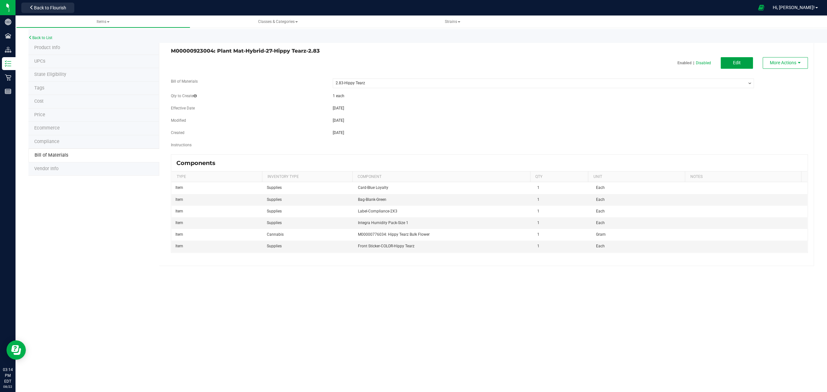
click at [741, 63] on span "Edit" at bounding box center [737, 62] width 8 height 5
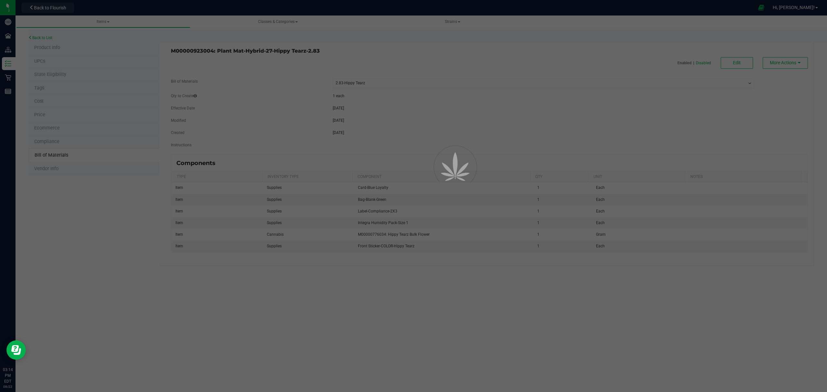
select select "404"
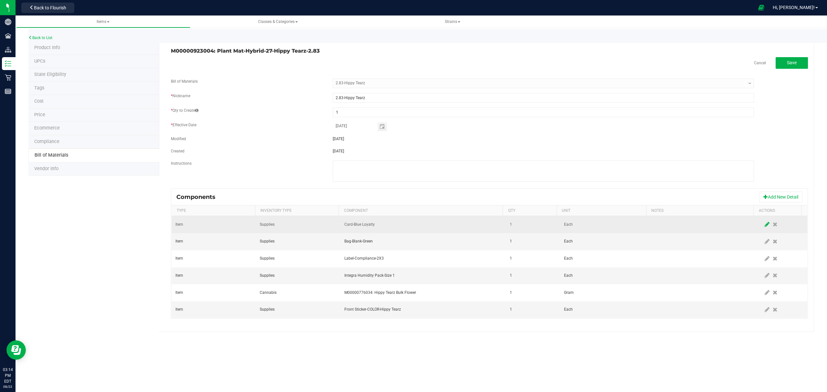
click at [765, 227] on icon at bounding box center [767, 225] width 5 height 6
click at [428, 229] on span "NO DATA FOUND" at bounding box center [419, 224] width 149 height 9
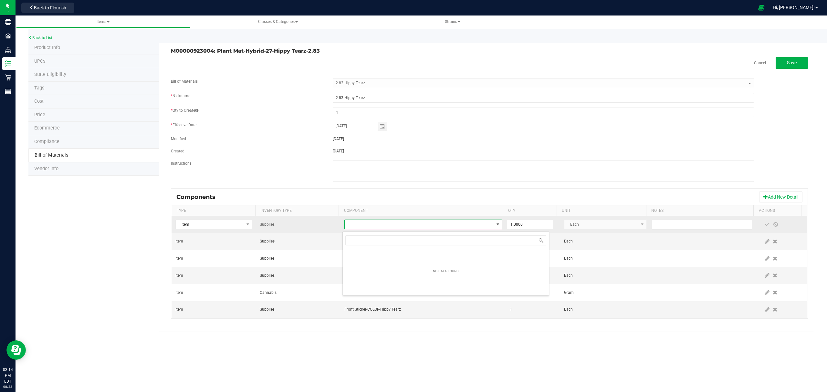
scroll to position [10, 156]
type input "[PERSON_NAME]"
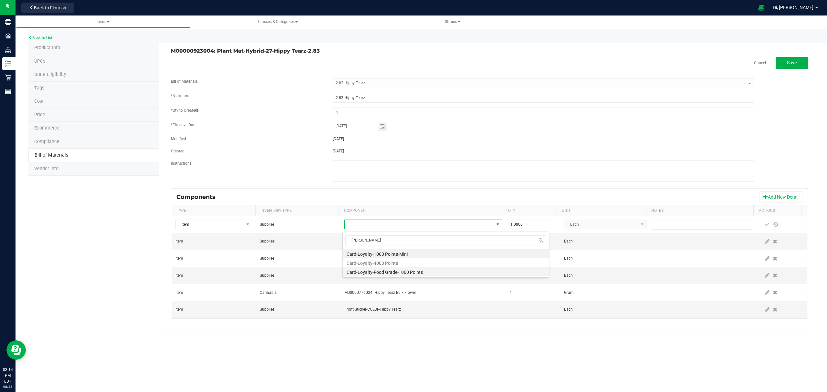
click at [394, 274] on li "Card-Loyalty-Food Grade-1000 Points" at bounding box center [446, 271] width 206 height 9
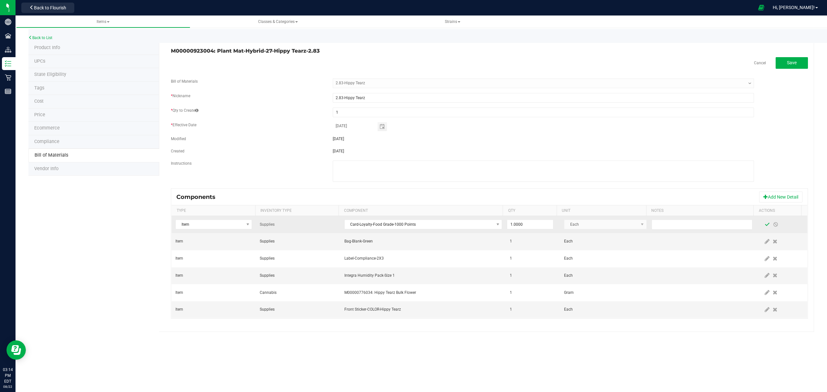
click at [765, 227] on span at bounding box center [767, 224] width 5 height 5
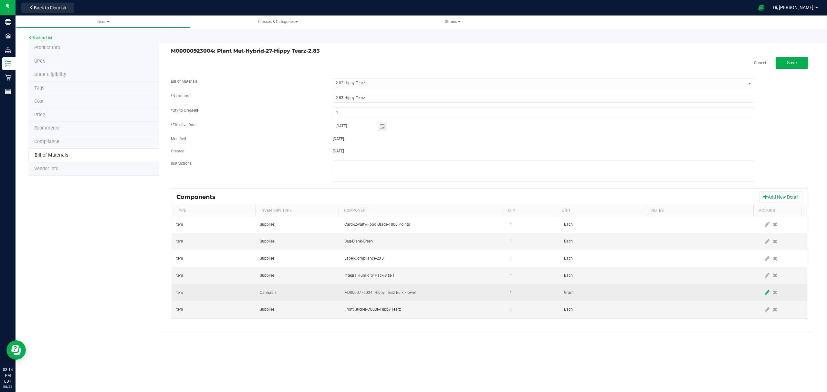
click at [765, 294] on icon at bounding box center [767, 293] width 5 height 6
click at [516, 295] on input "1" at bounding box center [530, 292] width 46 height 9
type input "2.8300"
click at [765, 295] on span at bounding box center [767, 292] width 5 height 5
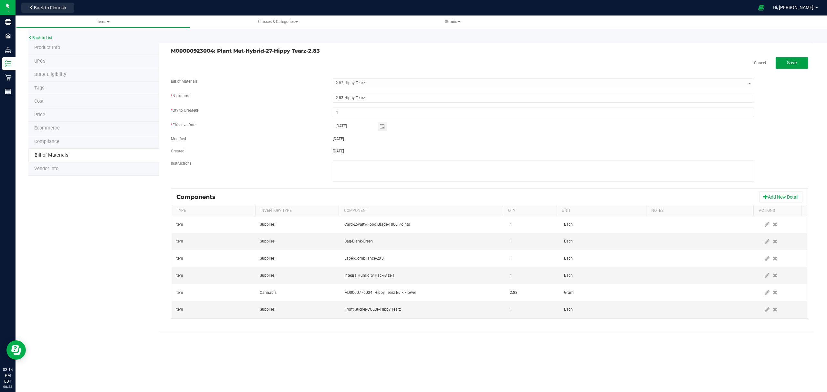
click at [792, 64] on span "Save" at bounding box center [792, 62] width 10 height 5
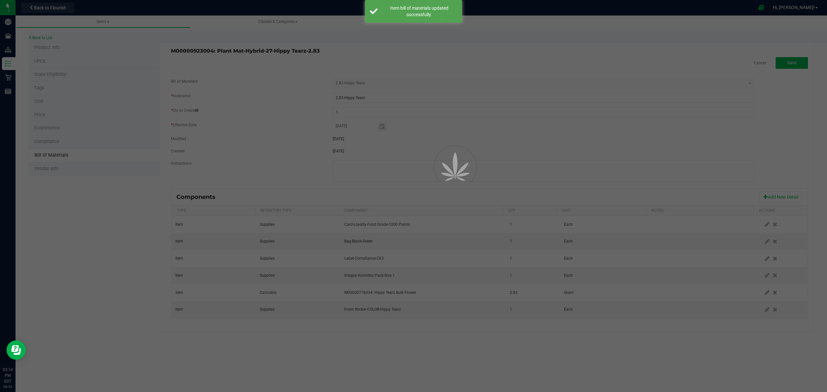
select select "404"
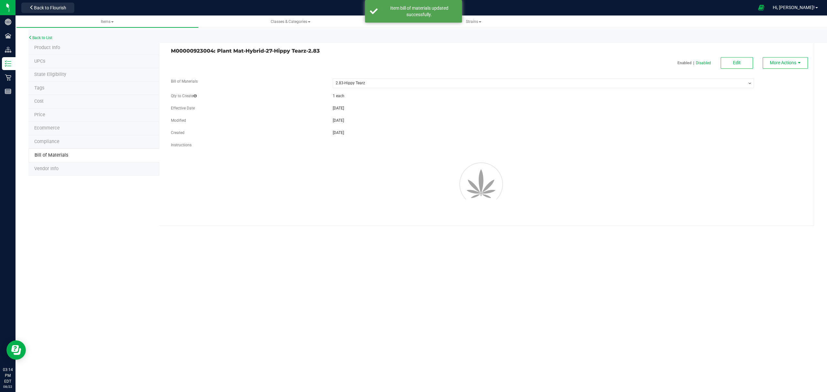
click at [56, 10] on span "Back to Flourish" at bounding box center [50, 7] width 32 height 5
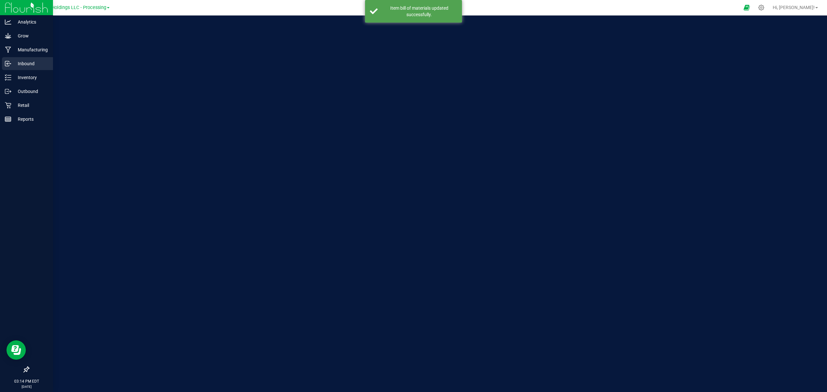
click at [10, 68] on div "Inbound" at bounding box center [27, 63] width 51 height 13
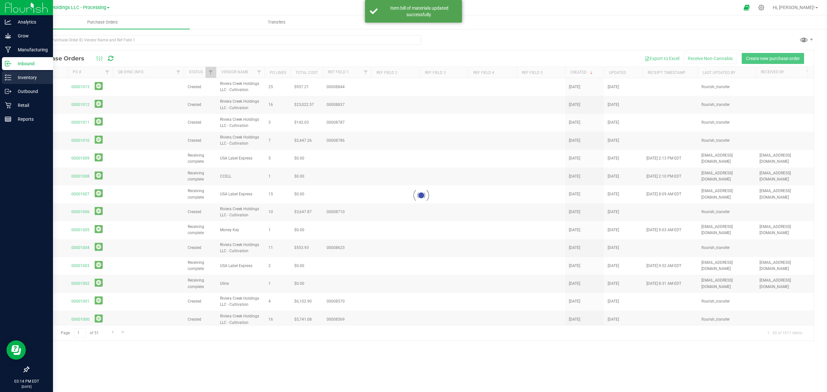
click at [26, 81] on div "Inventory" at bounding box center [27, 77] width 51 height 13
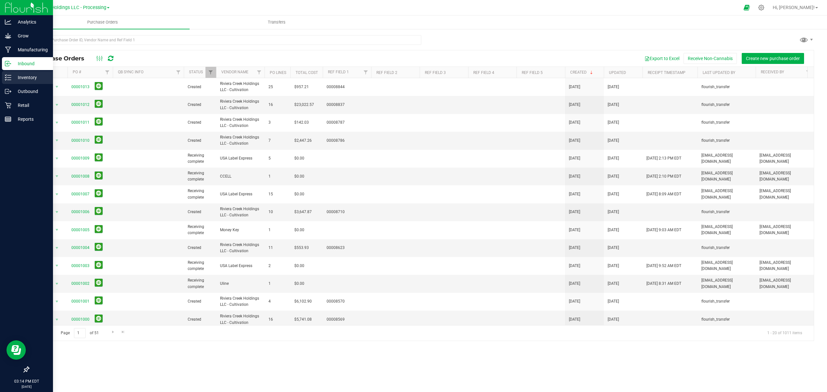
click at [16, 78] on p "Inventory" at bounding box center [30, 78] width 39 height 8
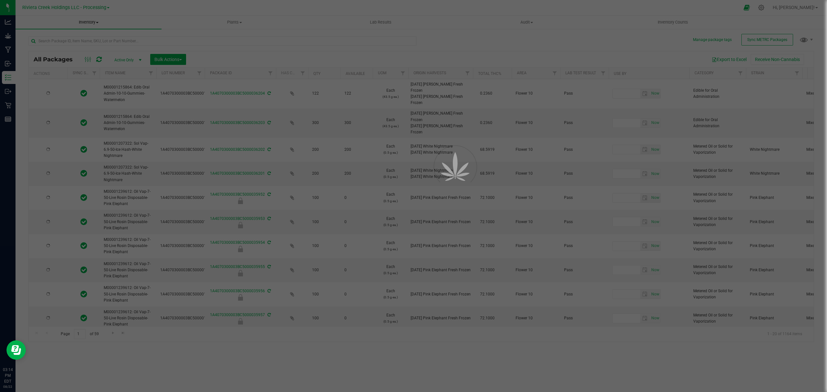
type input "[DATE]"
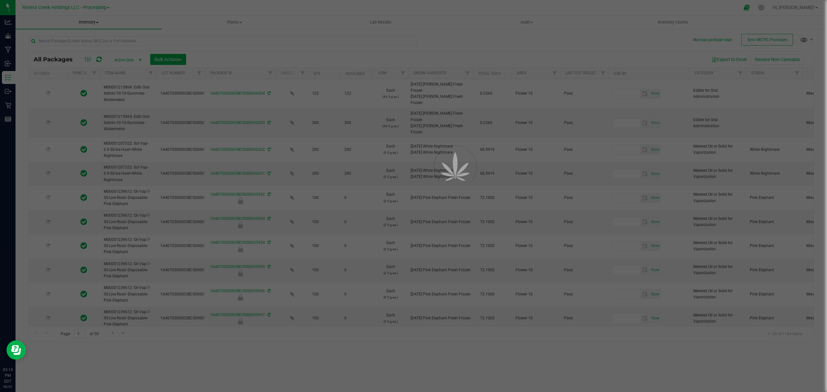
type input "[DATE]"
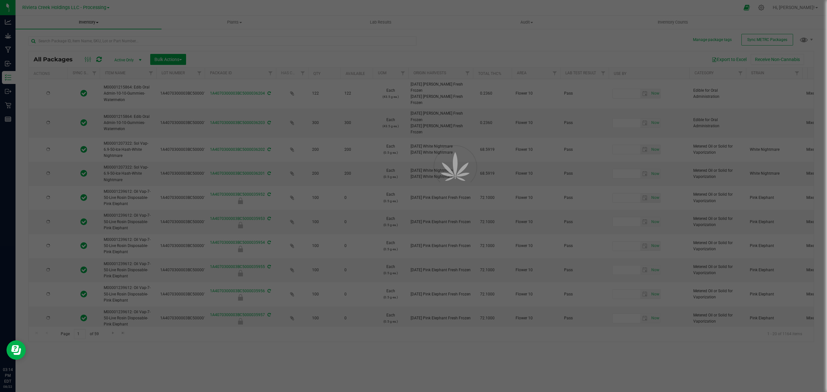
type input "[DATE]"
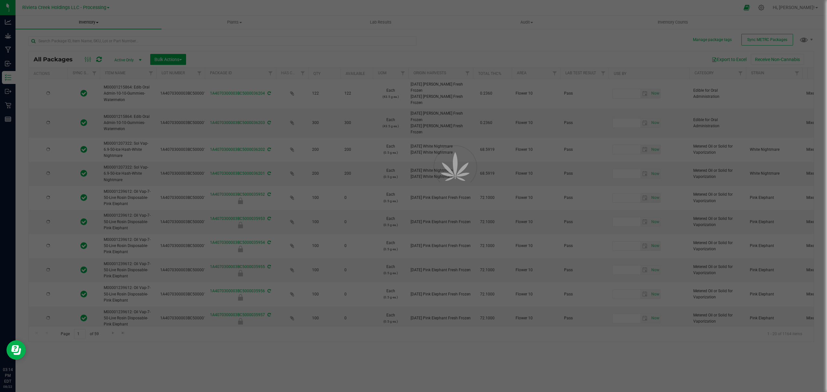
type input "[DATE]"
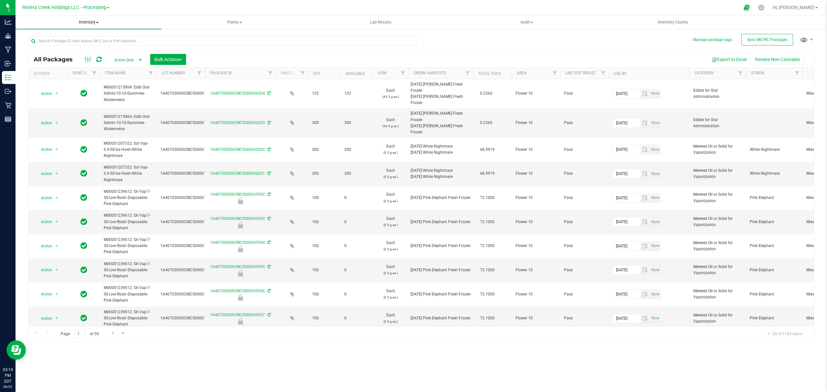
click at [90, 22] on span "Inventory" at bounding box center [89, 22] width 146 height 6
click at [85, 75] on li "From bill of materials" at bounding box center [89, 78] width 146 height 8
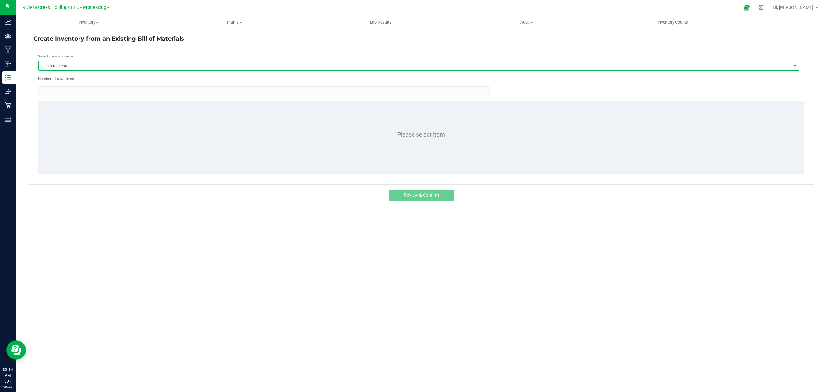
click at [167, 70] on span "Item to create" at bounding box center [415, 65] width 752 height 9
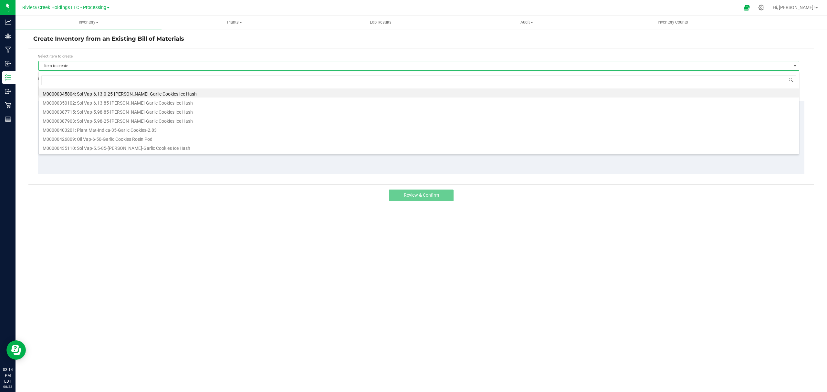
scroll to position [10, 761]
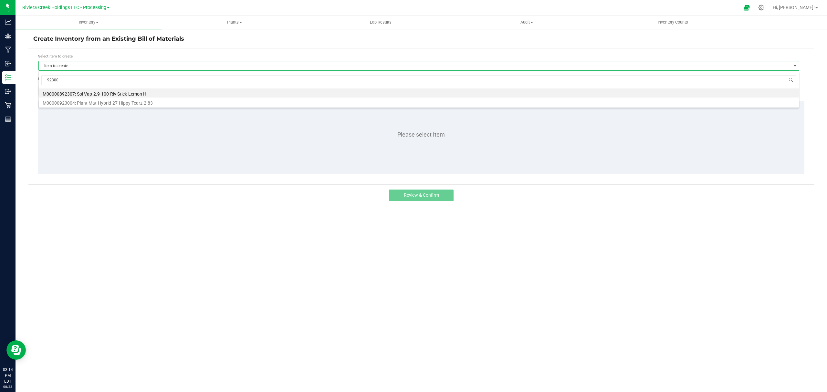
type input "923004"
click at [154, 92] on li "M00000923004: Plant Mat-Hybrid-27-Hippy Tearz-2.83" at bounding box center [419, 93] width 760 height 9
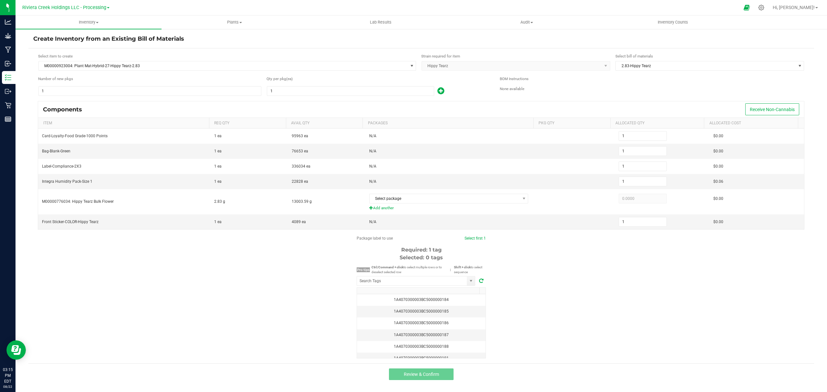
click at [123, 97] on form "Select item to create M00000923004: Plant Mat-Hybrid-27-Hippy Tearz-2.83 Strain…" at bounding box center [421, 206] width 776 height 306
click at [123, 95] on input "1" at bounding box center [150, 91] width 222 height 9
type input "11"
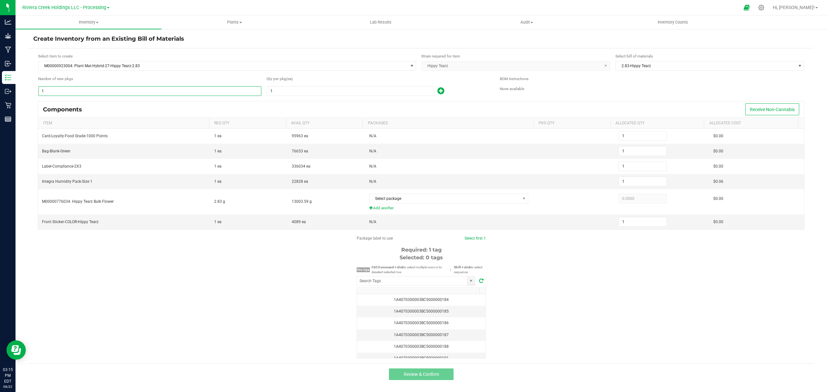
type input "11"
click at [291, 90] on input "1" at bounding box center [350, 91] width 167 height 9
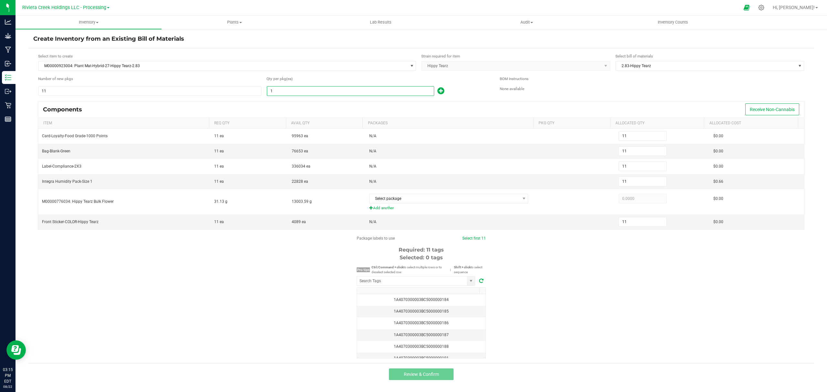
type input "8"
type input "88"
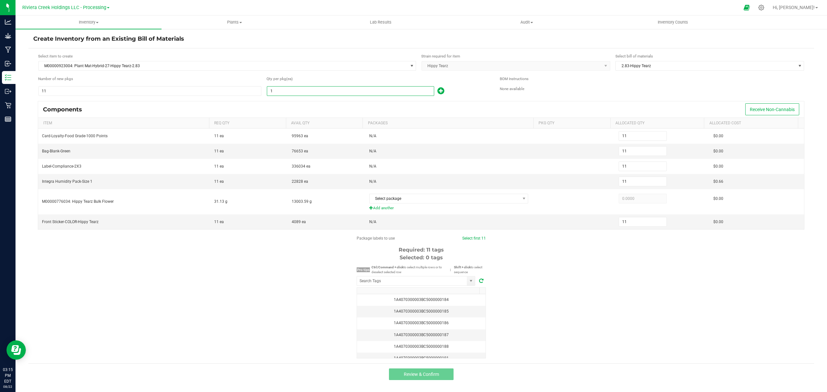
type input "88"
type input "80"
type input "880"
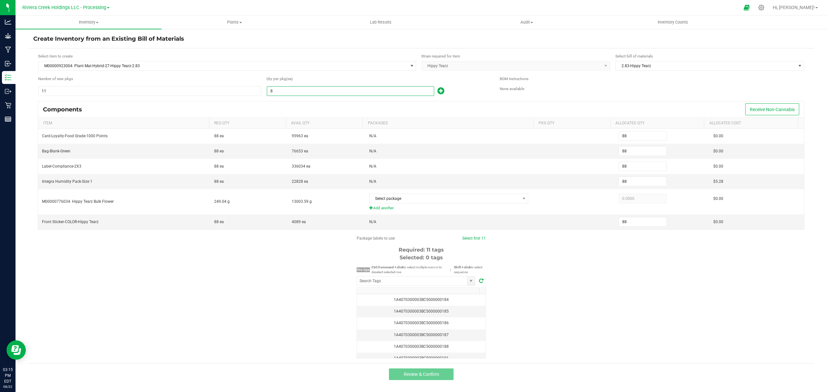
type input "880"
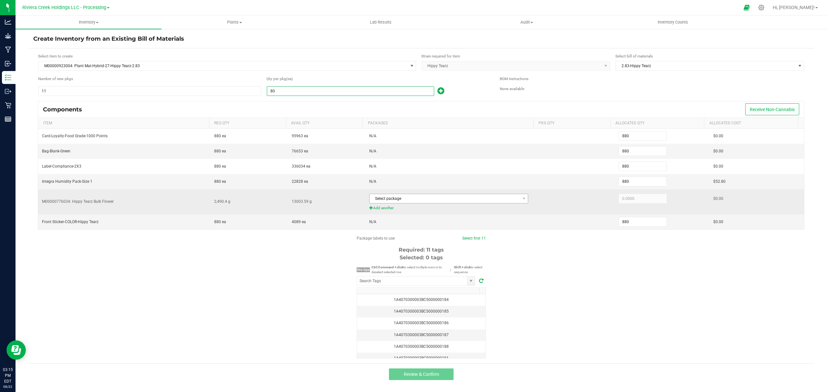
type input "80"
click at [431, 202] on span "Select package" at bounding box center [445, 198] width 151 height 9
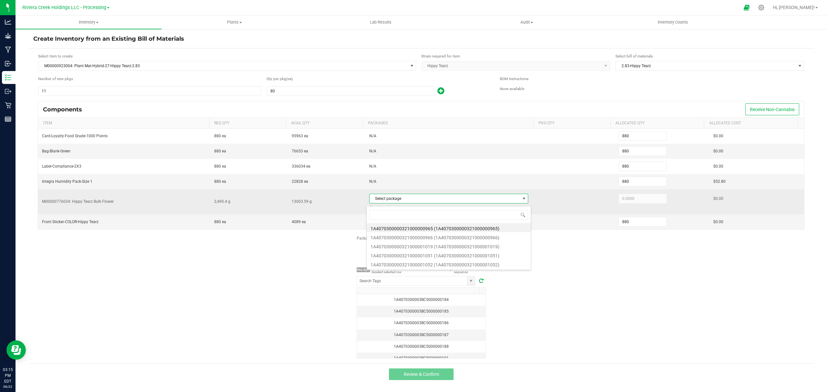
scroll to position [10, 158]
type input "1019"
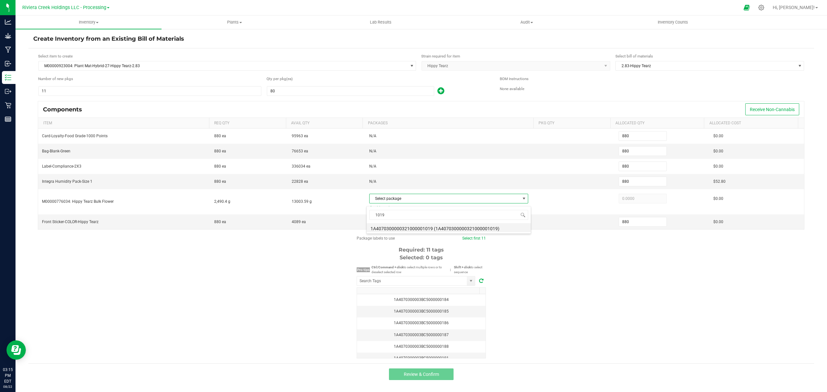
click at [461, 228] on li "1A4070300000321000001019 (1A4070300000321000001019)" at bounding box center [449, 227] width 164 height 9
type input "2,490.4000"
click at [671, 329] on div "Package labels to use Select first 11 Required: 11 tags Selected: 0 tags Pro ti…" at bounding box center [421, 297] width 786 height 123
click at [403, 283] on input "NO DATA FOUND" at bounding box center [412, 281] width 110 height 9
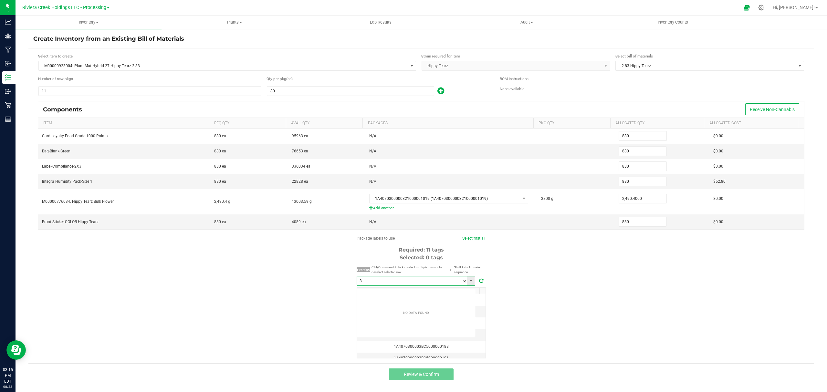
scroll to position [10, 118]
click at [410, 291] on li "1A4070300003BC5000035959" at bounding box center [416, 295] width 118 height 11
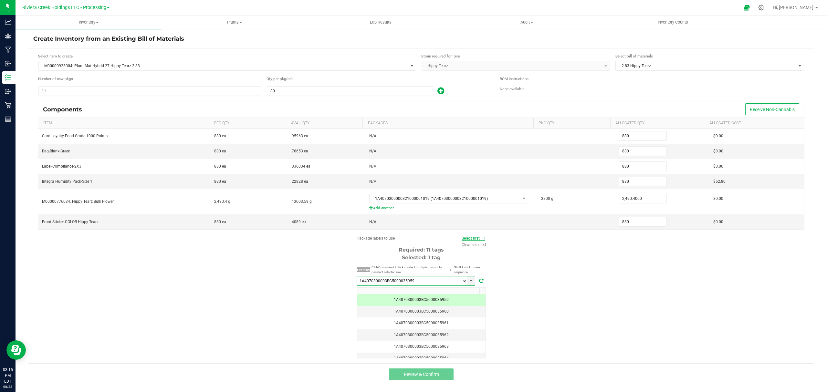
type input "1A4070300003BC5000035959"
click at [472, 240] on link "Select first 11" at bounding box center [474, 238] width 24 height 5
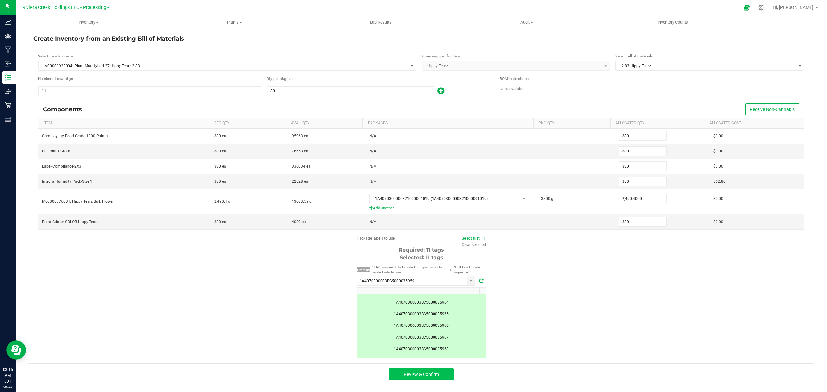
click at [434, 373] on div "Review & Confirm" at bounding box center [421, 374] width 786 height 22
click at [436, 377] on span "Review & Confirm" at bounding box center [421, 374] width 35 height 5
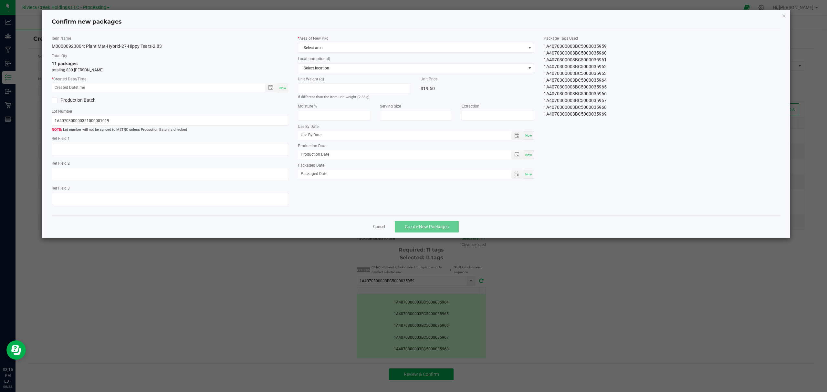
click at [285, 90] on div "Now" at bounding box center [283, 88] width 10 height 9
type input "[DATE] 03:15 PM"
click at [340, 49] on span "Select area" at bounding box center [412, 47] width 228 height 9
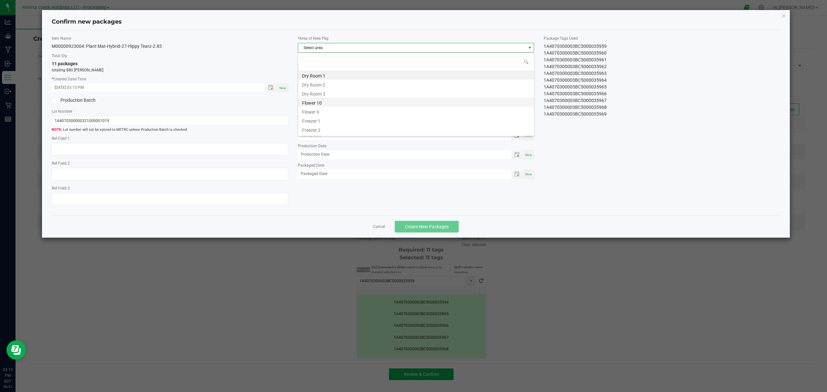
scroll to position [10, 236]
click at [312, 101] on li "Flower 10" at bounding box center [416, 102] width 236 height 9
click at [428, 228] on span "Create New Packages" at bounding box center [427, 226] width 44 height 5
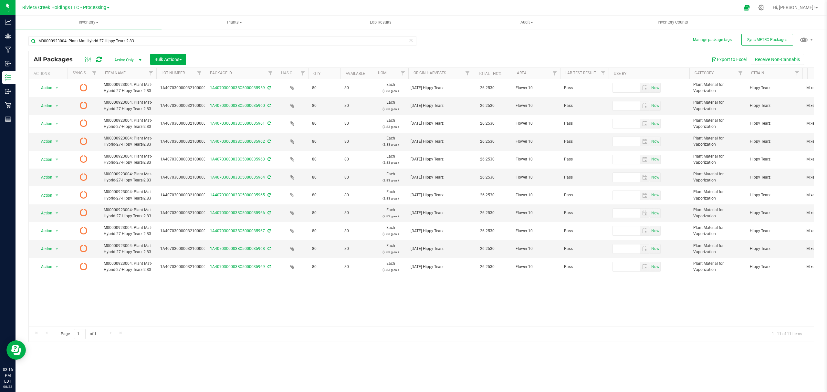
click at [99, 58] on icon at bounding box center [98, 59] width 5 height 6
click at [676, 25] on uib-tab-heading "Inventory Counts" at bounding box center [672, 22] width 145 height 13
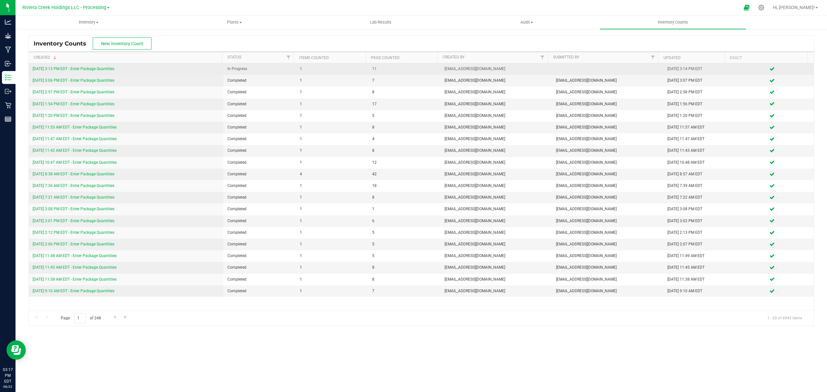
click at [90, 70] on link "[DATE] 3:13 PM EDT - Enter Package Quantities" at bounding box center [74, 69] width 82 height 5
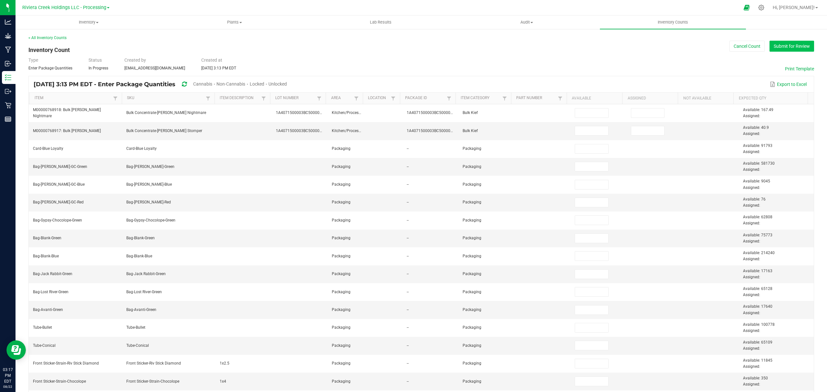
click at [776, 48] on button "Submit for Review" at bounding box center [792, 46] width 45 height 11
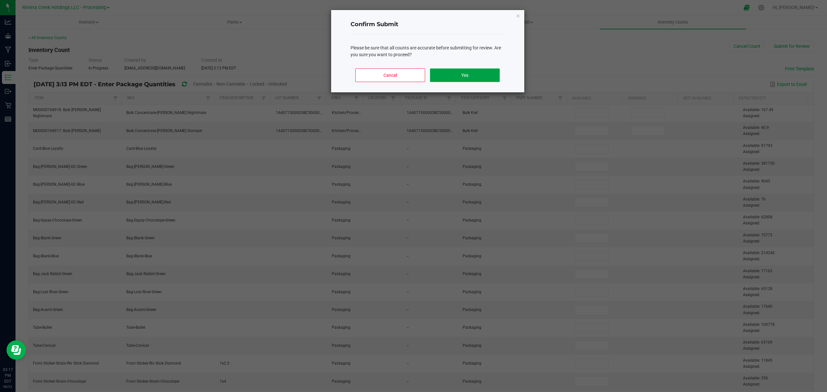
click at [485, 74] on button "Yes" at bounding box center [464, 75] width 69 height 14
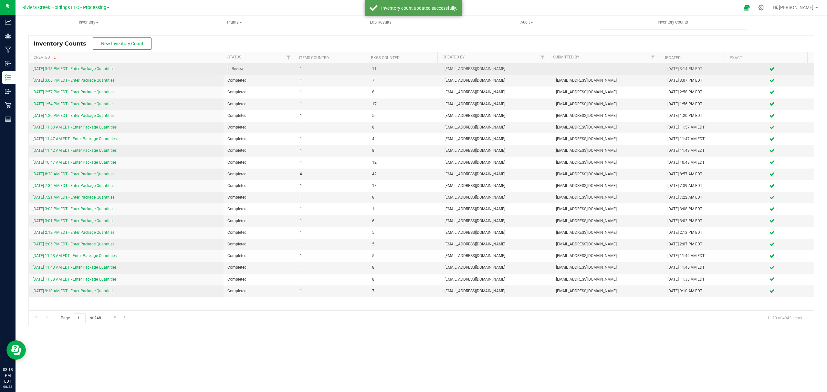
click at [83, 69] on link "[DATE] 3:13 PM EDT - Enter Package Quantities" at bounding box center [74, 69] width 82 height 5
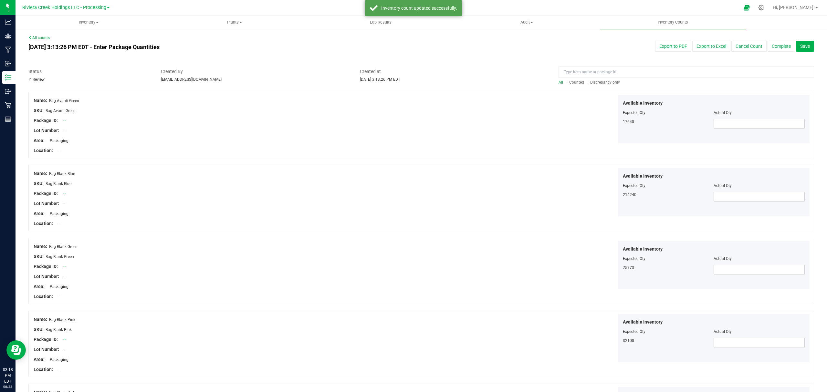
click at [575, 83] on span "Counted" at bounding box center [576, 82] width 15 height 5
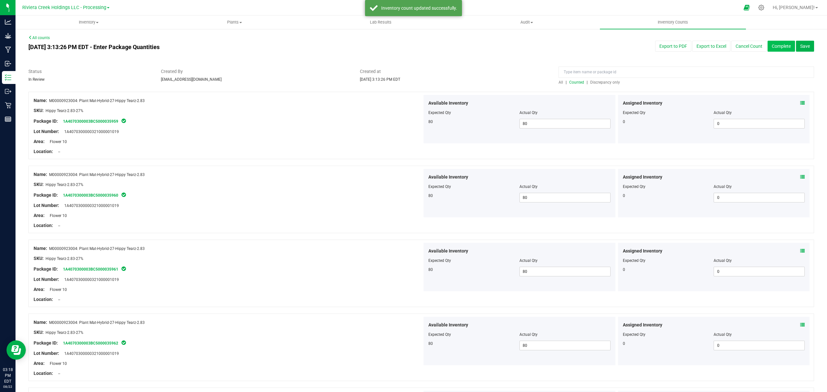
click at [779, 51] on button "Complete" at bounding box center [781, 46] width 27 height 11
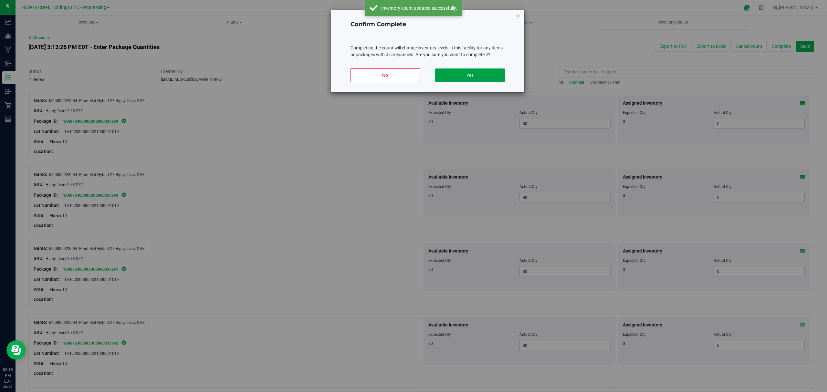
click at [499, 75] on button "Yes" at bounding box center [469, 75] width 69 height 14
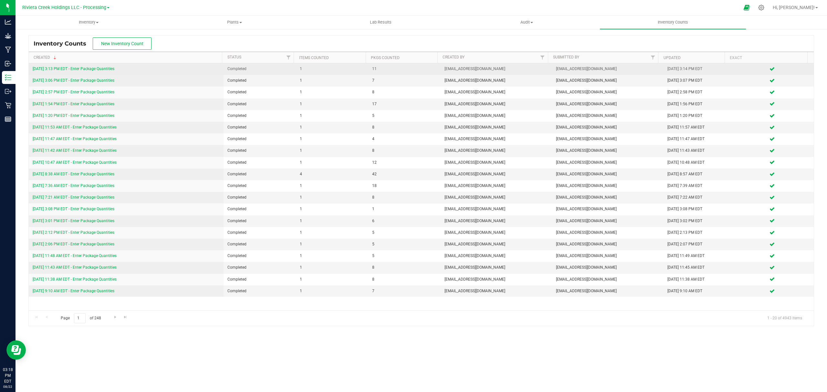
click at [81, 69] on link "[DATE] 3:13 PM EDT - Enter Package Quantities" at bounding box center [74, 69] width 82 height 5
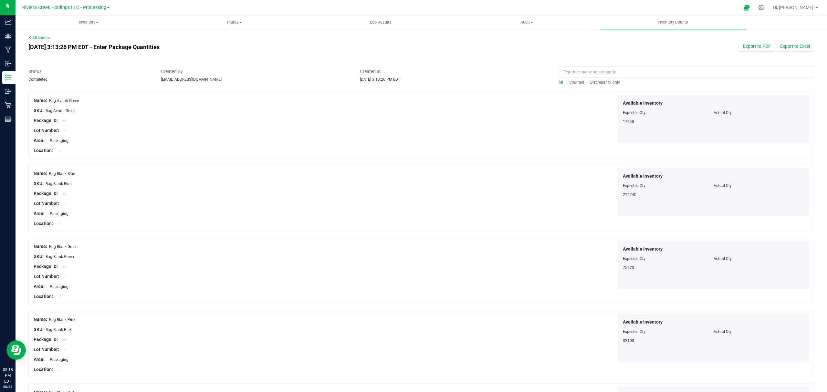
click at [569, 81] on span "Counted" at bounding box center [576, 82] width 15 height 5
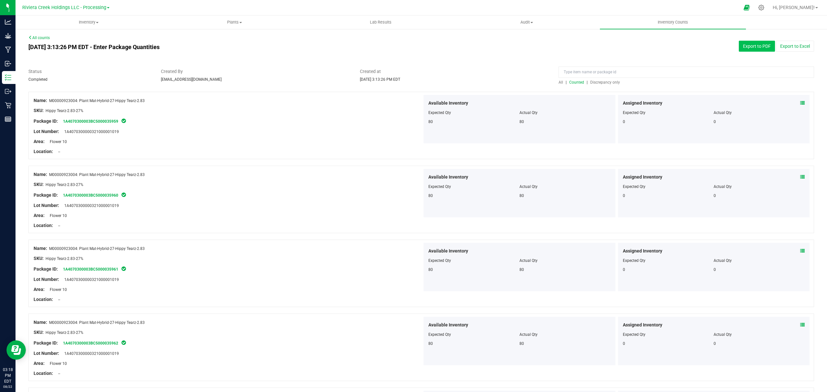
click at [740, 49] on button "Export to PDF" at bounding box center [757, 46] width 36 height 11
click at [78, 20] on span "Inventory" at bounding box center [88, 22] width 145 height 6
click at [67, 36] on li "All packages" at bounding box center [89, 39] width 146 height 8
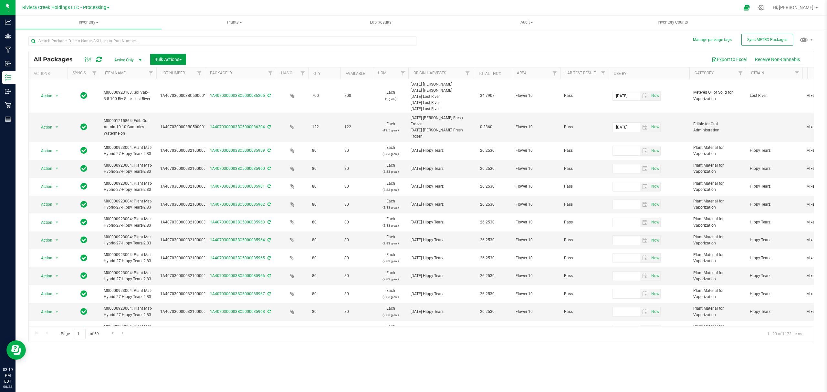
click at [167, 59] on span "Bulk Actions" at bounding box center [167, 59] width 27 height 5
click at [173, 121] on span "Lock/Unlock packages" at bounding box center [176, 121] width 44 height 5
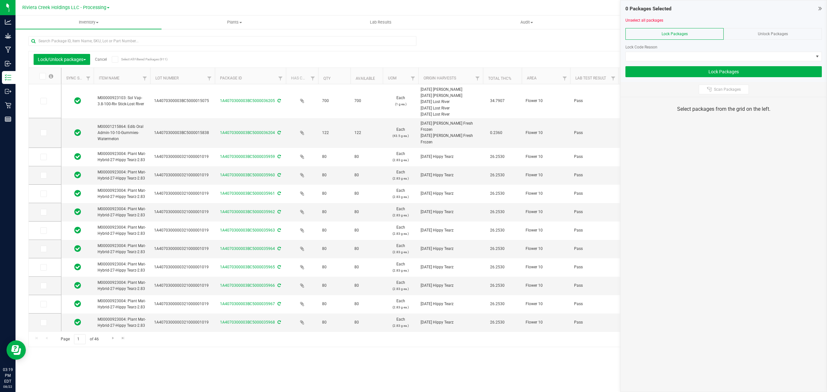
drag, startPoint x: 198, startPoint y: 80, endPoint x: 215, endPoint y: 81, distance: 16.8
click at [43, 157] on icon at bounding box center [43, 157] width 4 height 0
click at [0, 0] on input "checkbox" at bounding box center [0, 0] width 0 height 0
click at [42, 175] on icon at bounding box center [43, 175] width 4 height 0
click at [0, 0] on input "checkbox" at bounding box center [0, 0] width 0 height 0
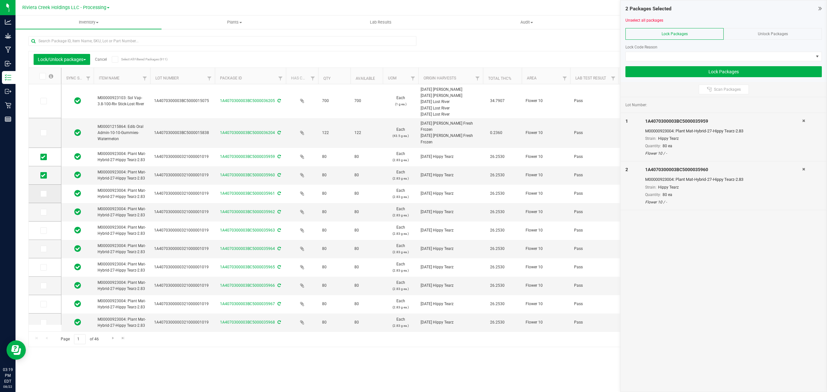
click at [43, 194] on icon at bounding box center [43, 194] width 4 height 0
click at [0, 0] on input "checkbox" at bounding box center [0, 0] width 0 height 0
click at [43, 212] on icon at bounding box center [43, 212] width 4 height 0
click at [0, 0] on input "checkbox" at bounding box center [0, 0] width 0 height 0
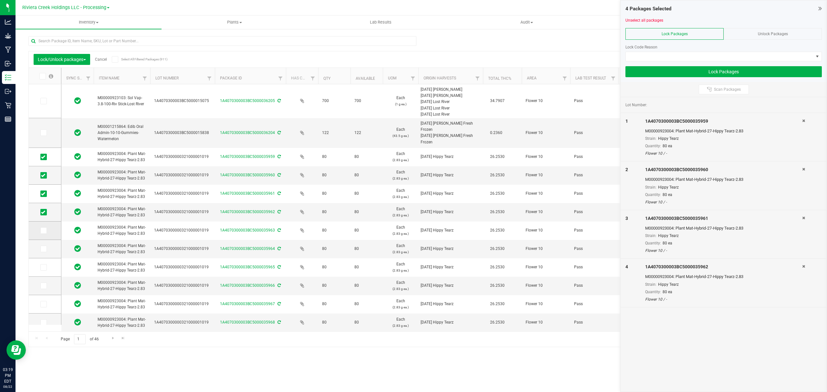
click at [42, 231] on icon at bounding box center [43, 231] width 4 height 0
click at [0, 0] on input "checkbox" at bounding box center [0, 0] width 0 height 0
click at [43, 249] on icon at bounding box center [43, 249] width 4 height 0
click at [0, 0] on input "checkbox" at bounding box center [0, 0] width 0 height 0
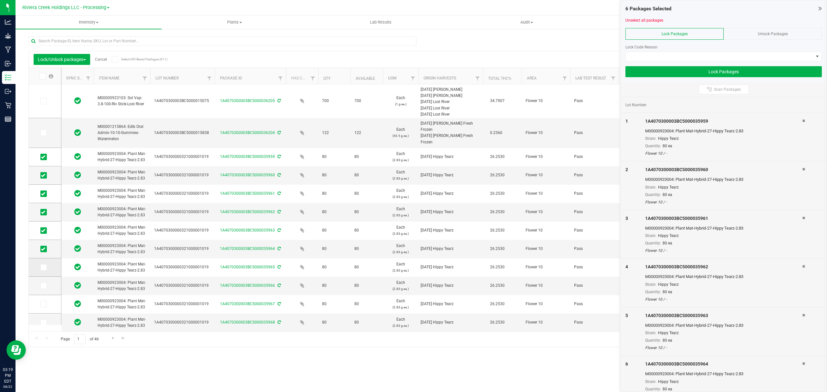
click at [41, 270] on span at bounding box center [43, 267] width 6 height 6
click at [0, 0] on input "checkbox" at bounding box center [0, 0] width 0 height 0
click at [42, 286] on icon at bounding box center [43, 286] width 4 height 0
click at [0, 0] on input "checkbox" at bounding box center [0, 0] width 0 height 0
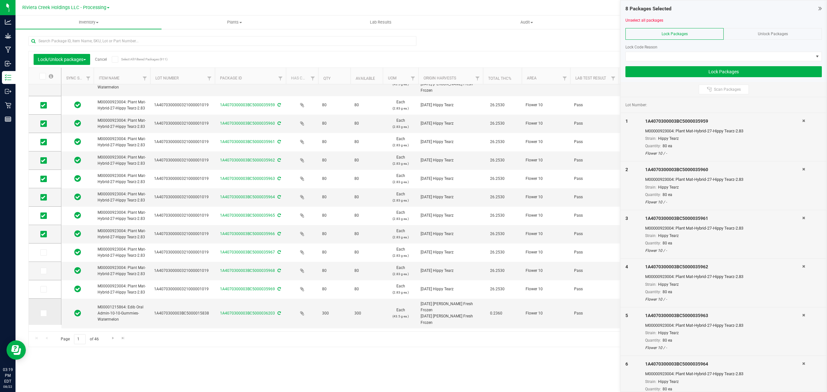
scroll to position [103, 0]
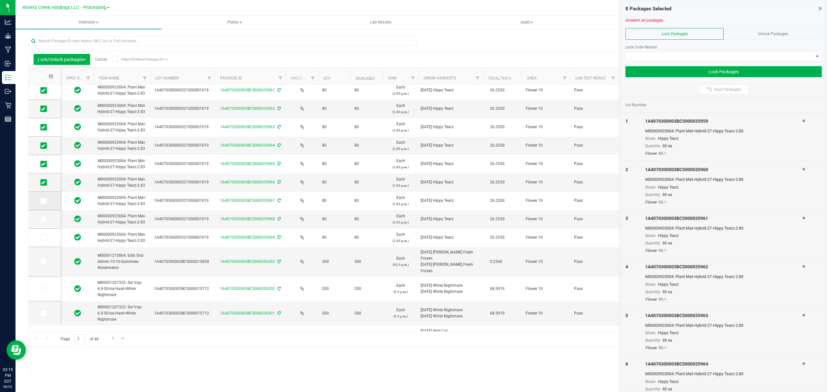
click at [43, 201] on icon at bounding box center [43, 201] width 4 height 0
click at [0, 0] on input "checkbox" at bounding box center [0, 0] width 0 height 0
click at [44, 219] on icon at bounding box center [43, 219] width 4 height 0
click at [0, 0] on input "checkbox" at bounding box center [0, 0] width 0 height 0
click at [43, 238] on icon at bounding box center [43, 238] width 4 height 0
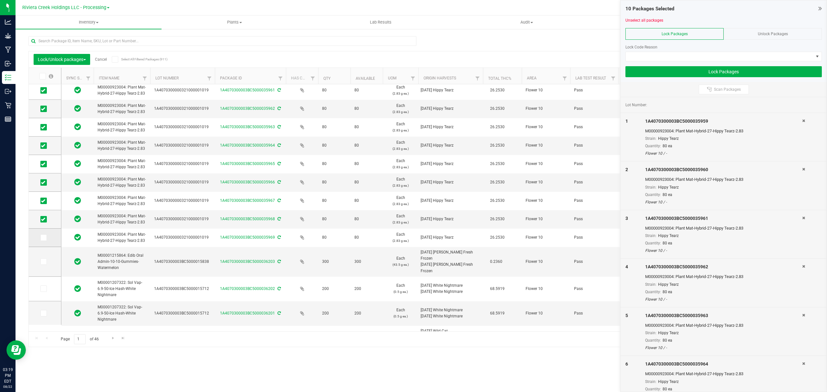
click at [0, 0] on input "checkbox" at bounding box center [0, 0] width 0 height 0
click at [641, 57] on span at bounding box center [720, 56] width 188 height 9
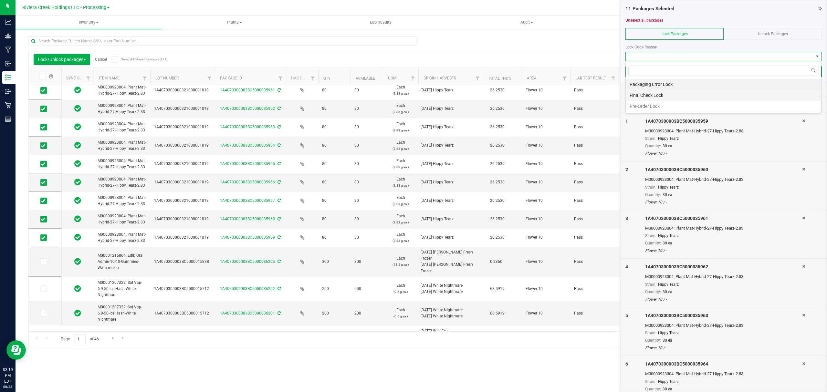
scroll to position [10, 196]
click at [635, 96] on li "Final Check Lock" at bounding box center [723, 95] width 195 height 11
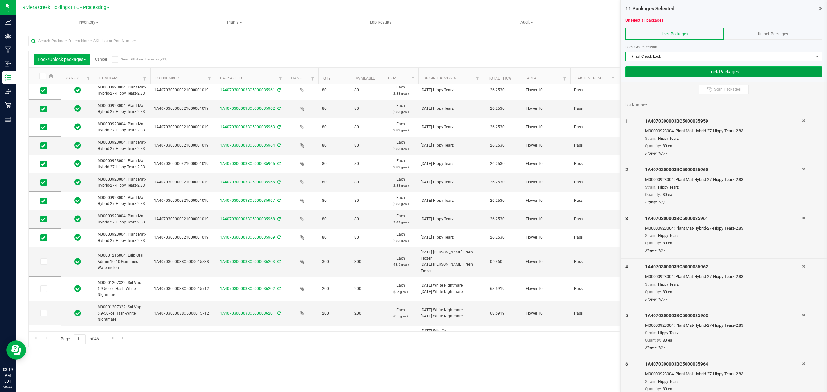
click at [644, 71] on button "Lock Packages" at bounding box center [723, 71] width 196 height 11
